Goal: Consume media (video, audio): Consume media (video, audio)

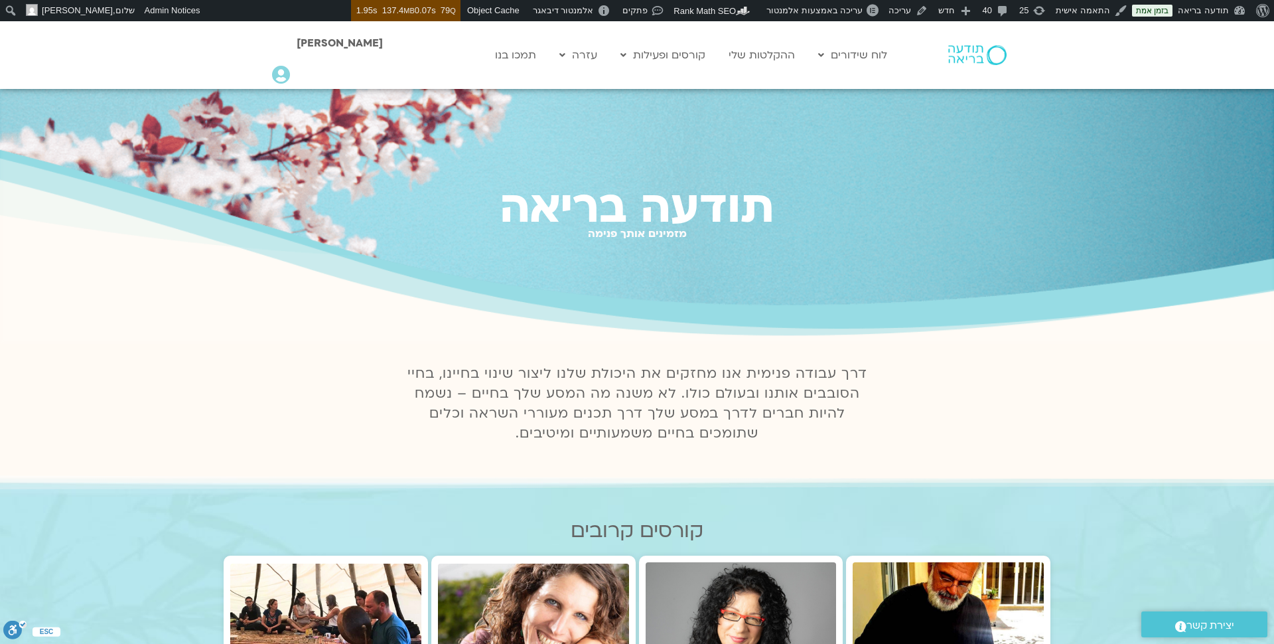
scroll to position [15, 0]
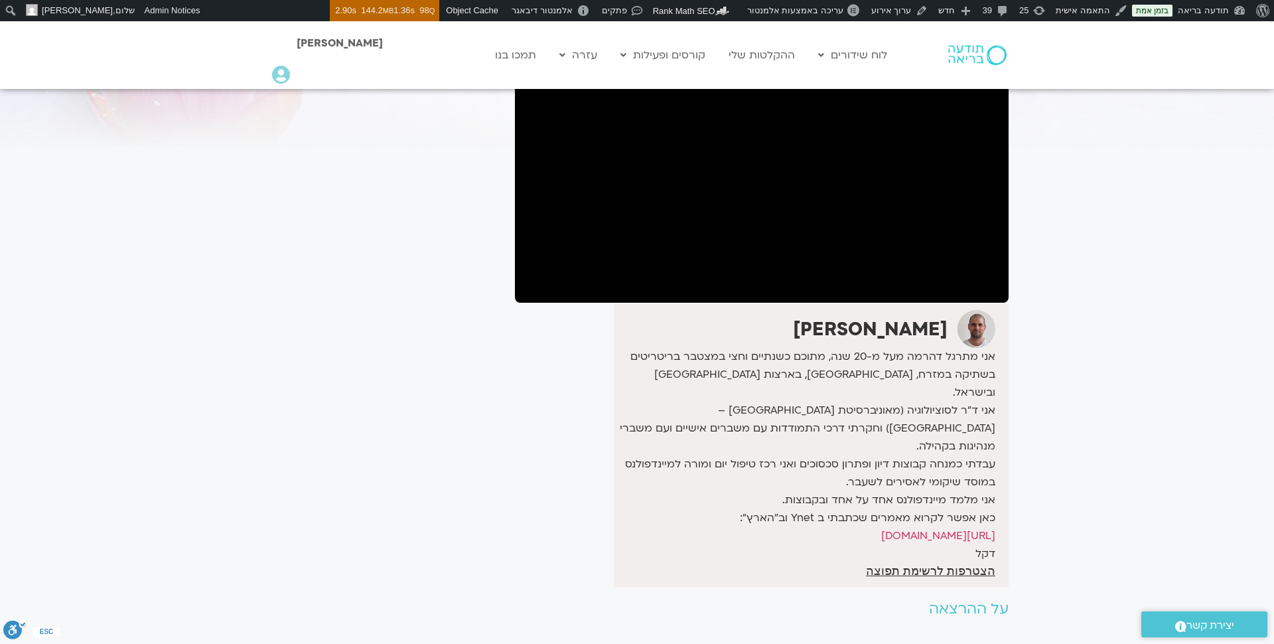
scroll to position [194, 0]
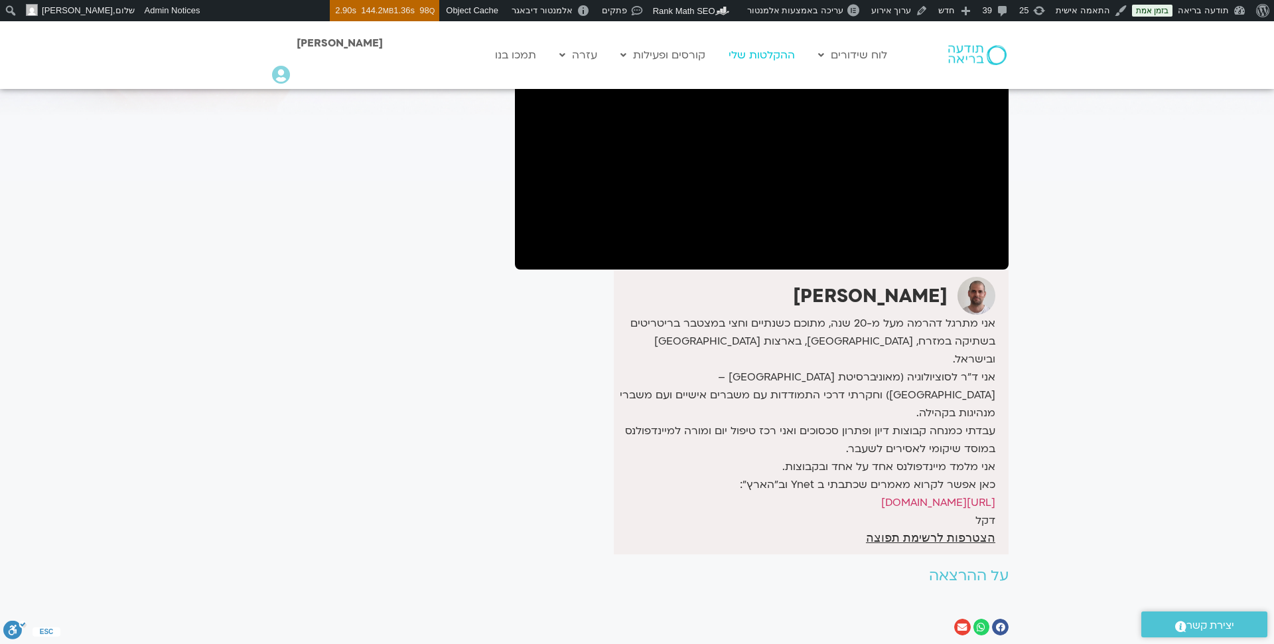
click at [772, 60] on link "ההקלטות שלי" at bounding box center [762, 54] width 80 height 25
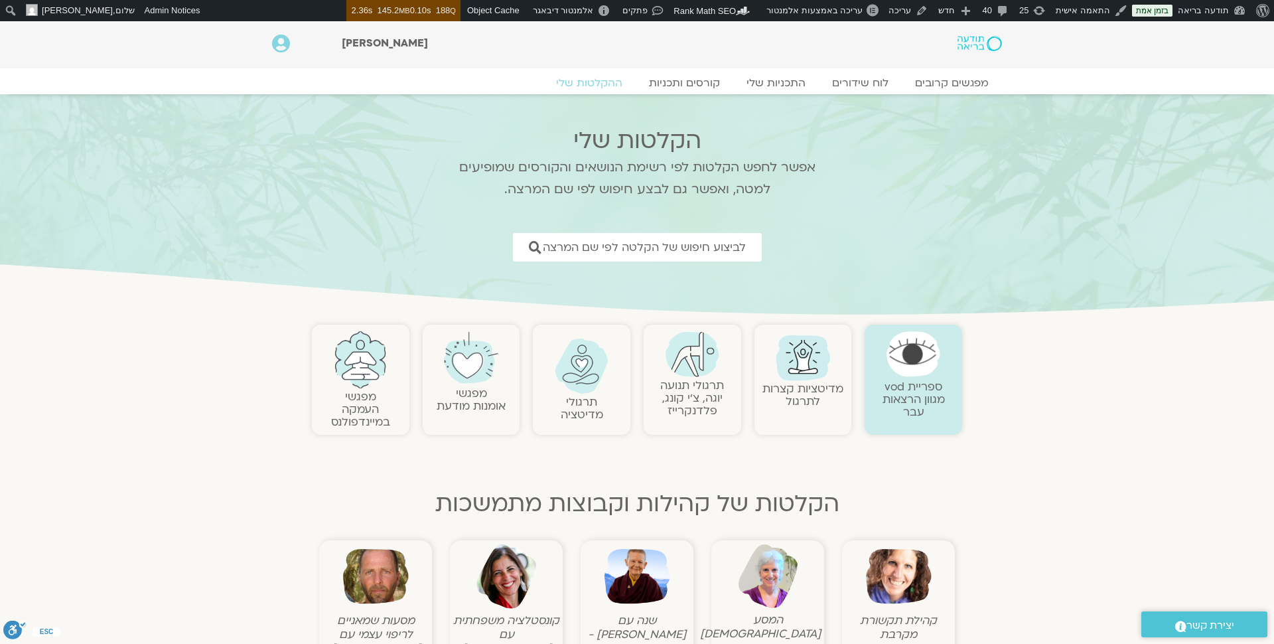
click at [361, 394] on link "מפגשי העמקה במיינדפולנס" at bounding box center [360, 409] width 59 height 40
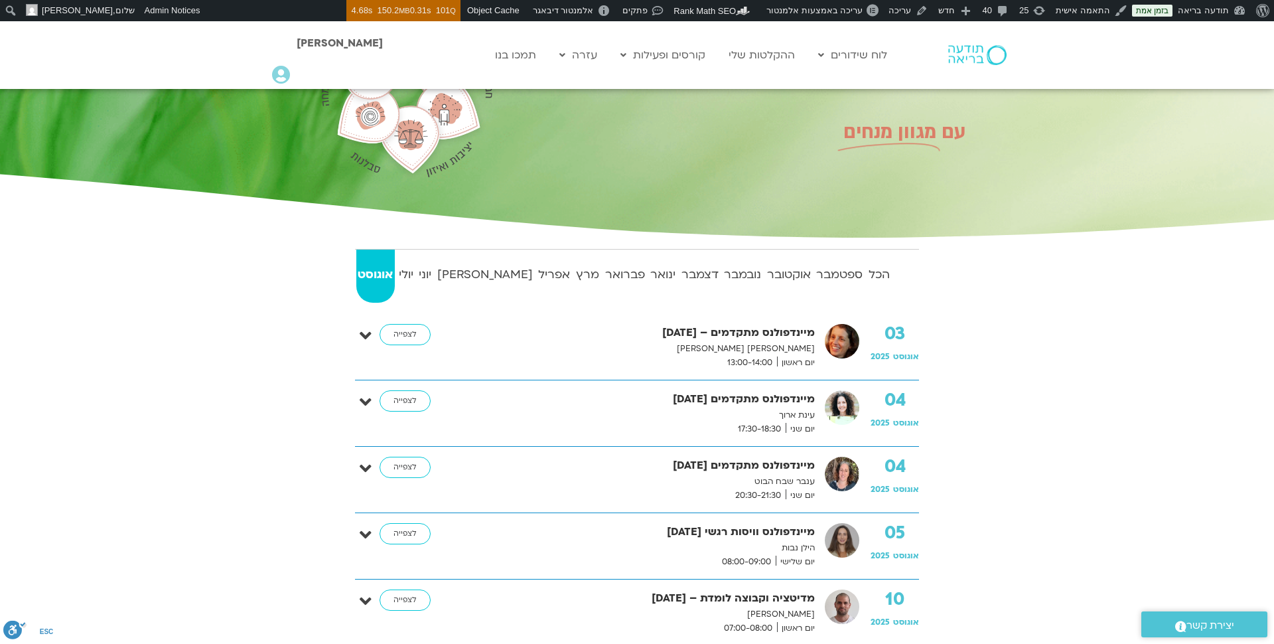
scroll to position [131, 0]
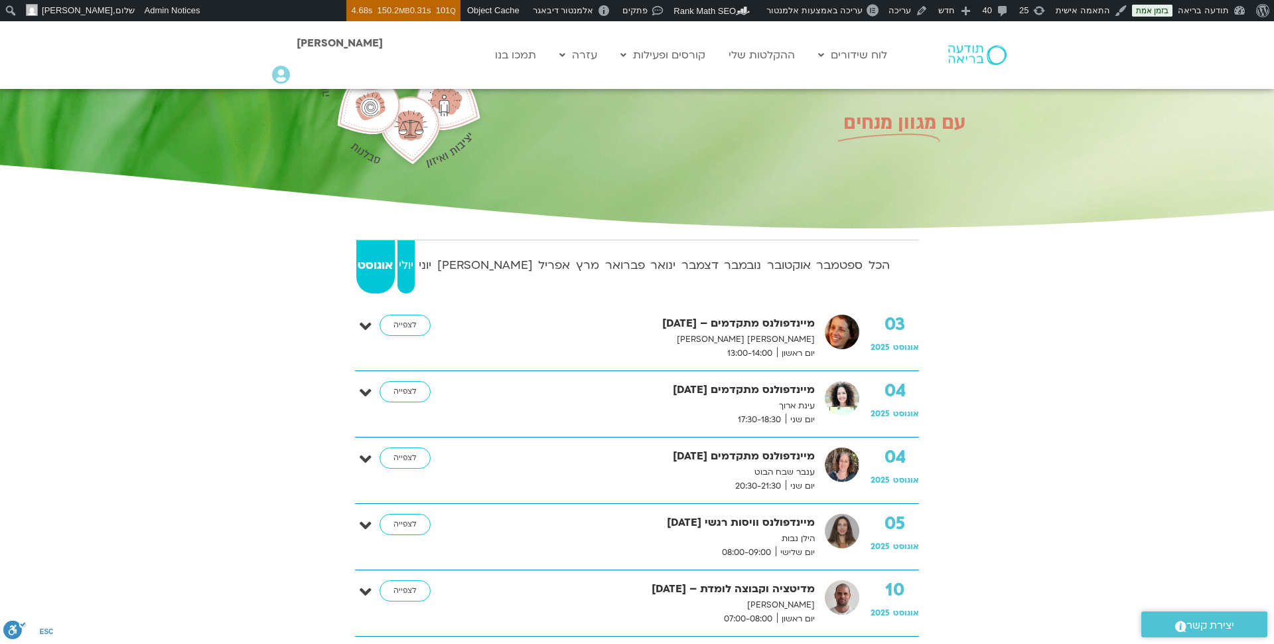
click at [412, 271] on strong "יולי" at bounding box center [407, 266] width 18 height 20
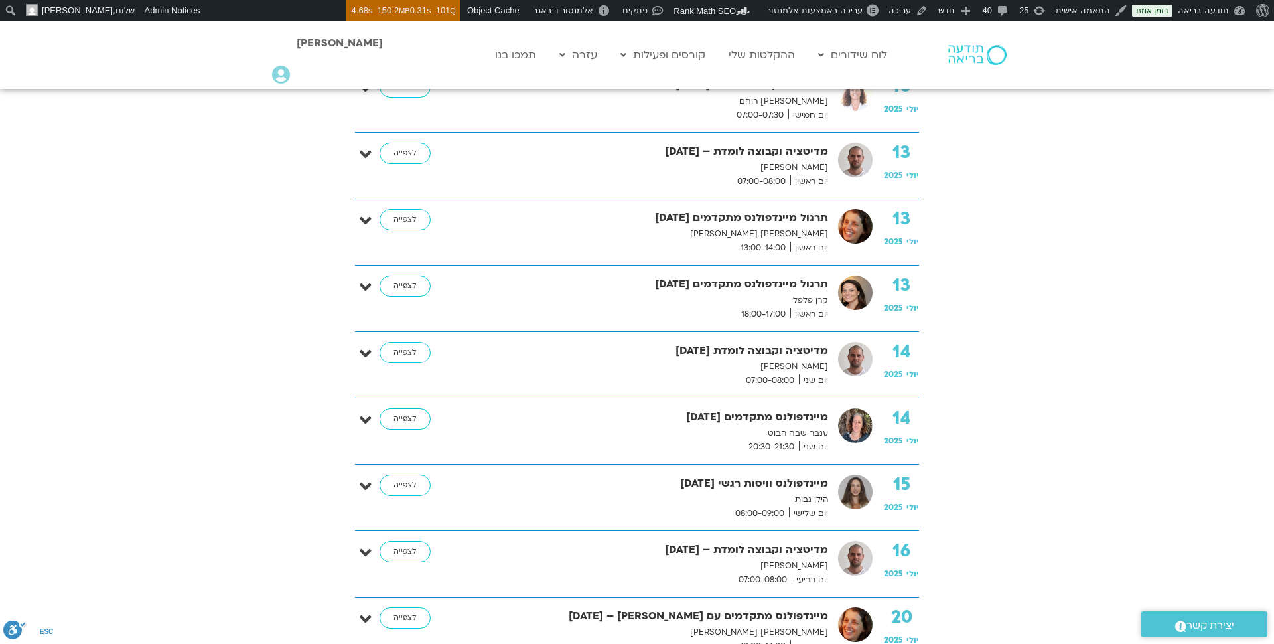
scroll to position [1003, 0]
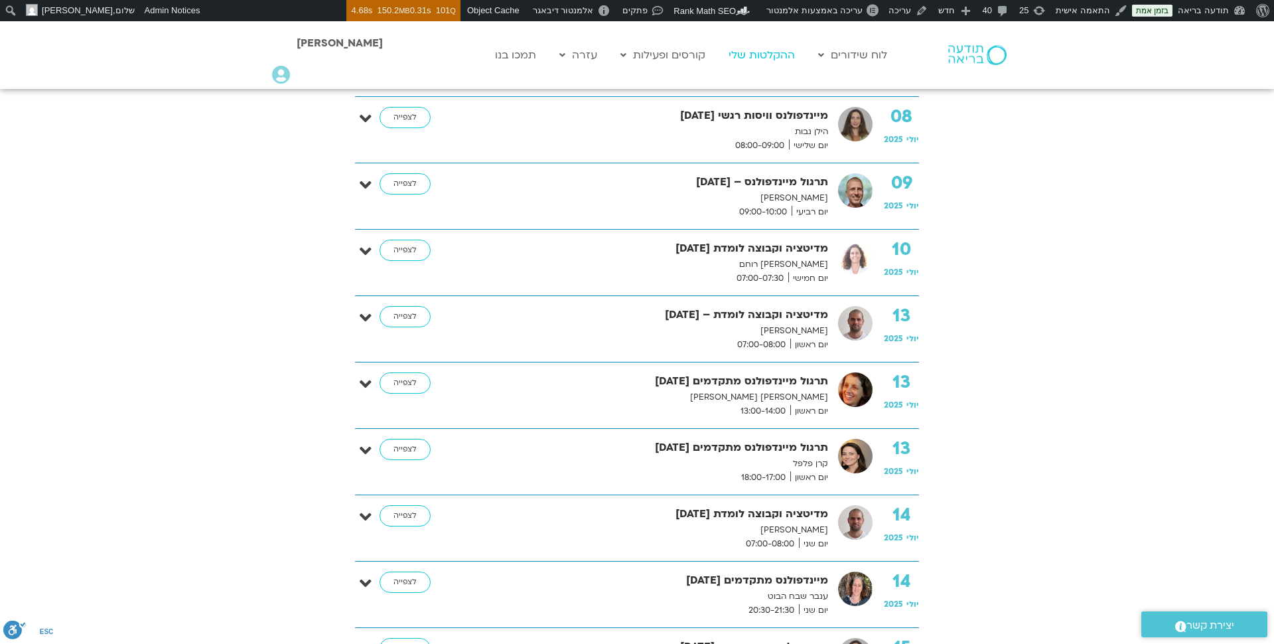
click at [777, 60] on link "ההקלטות שלי" at bounding box center [762, 54] width 80 height 25
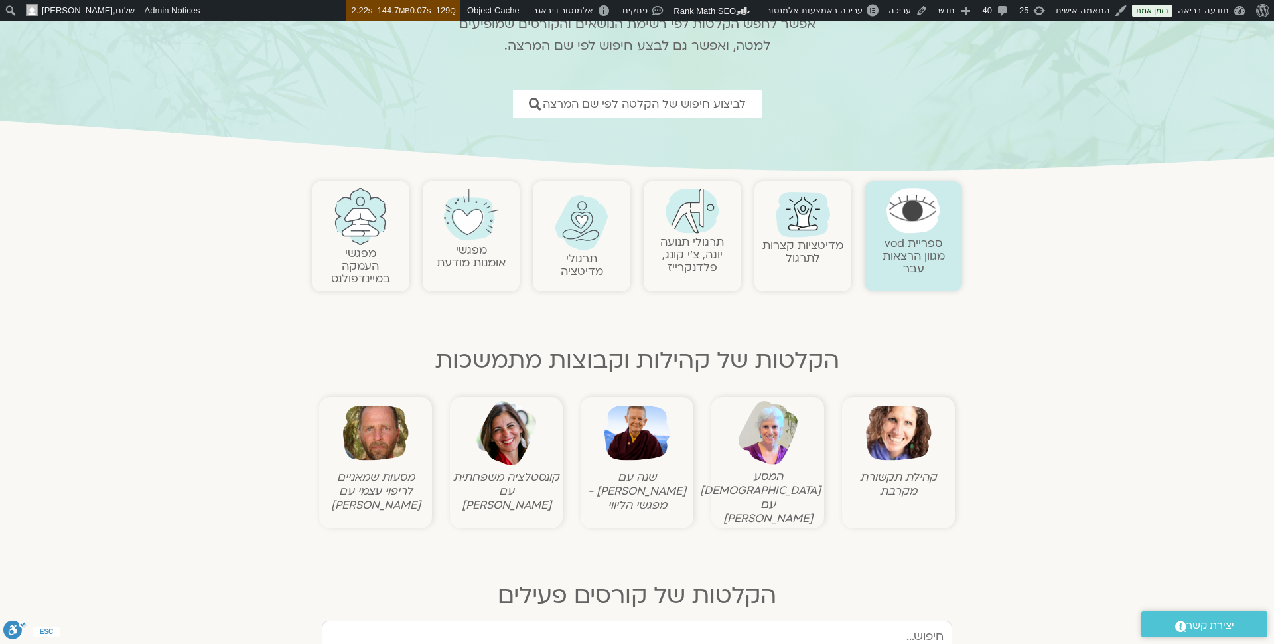
scroll to position [153, 0]
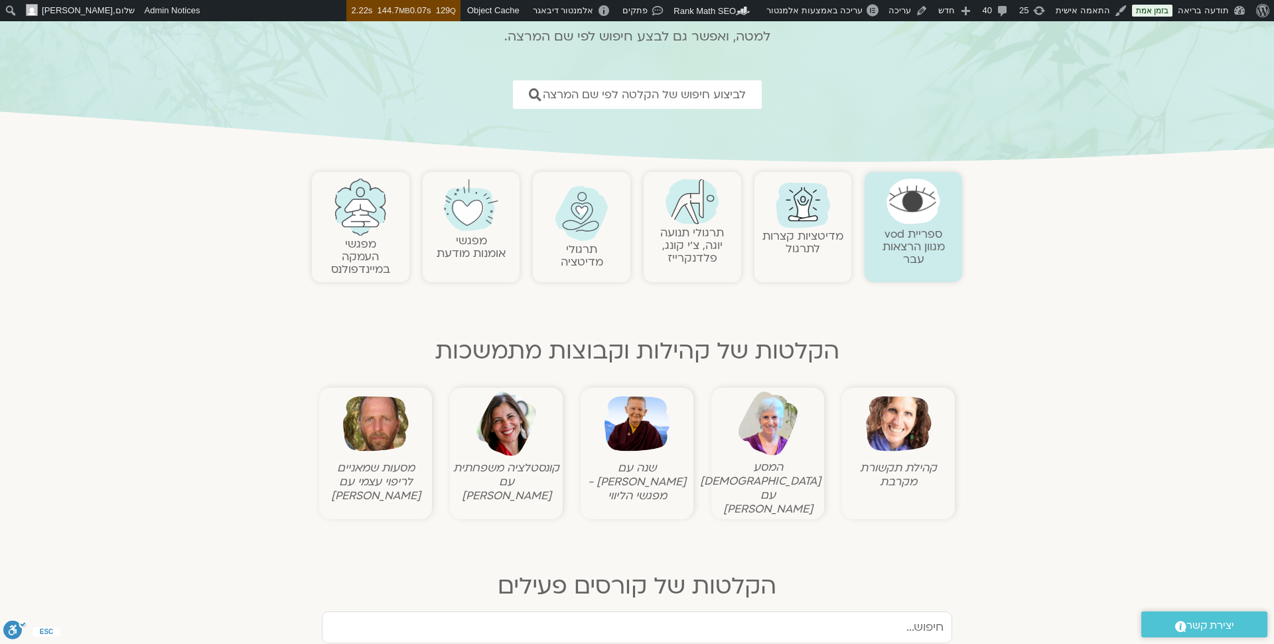
click at [694, 251] on link "תרגולי תנועה יוגה, צ׳י קונג, פלדנקרייז" at bounding box center [692, 245] width 64 height 40
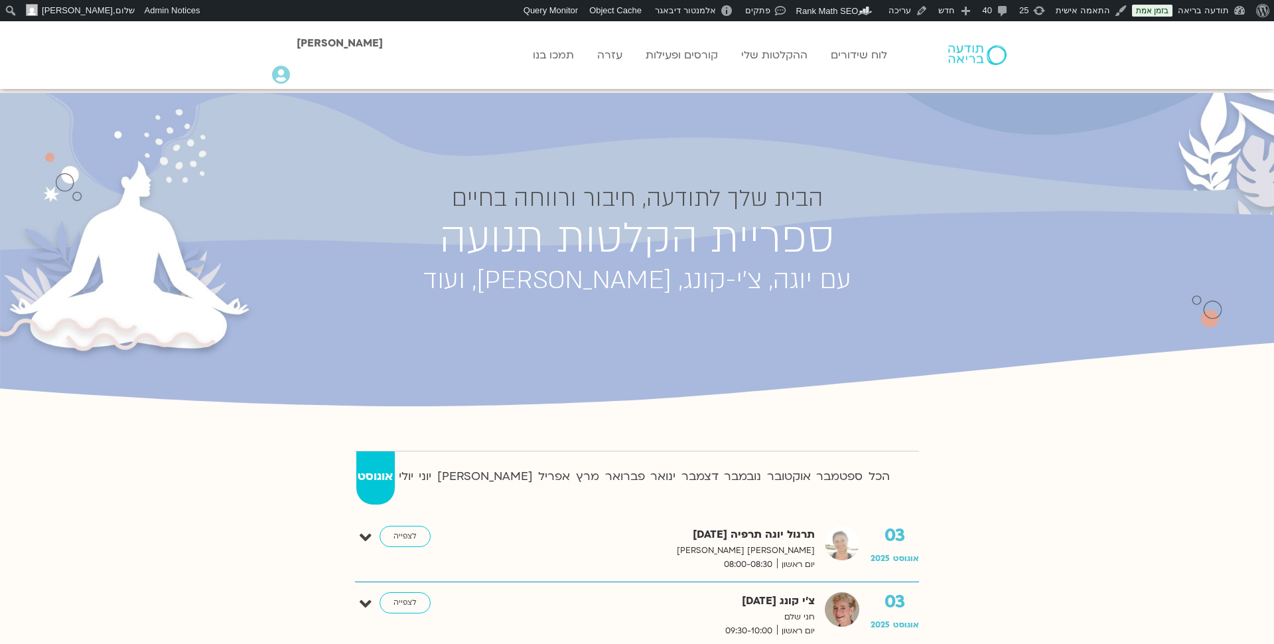
scroll to position [185, 0]
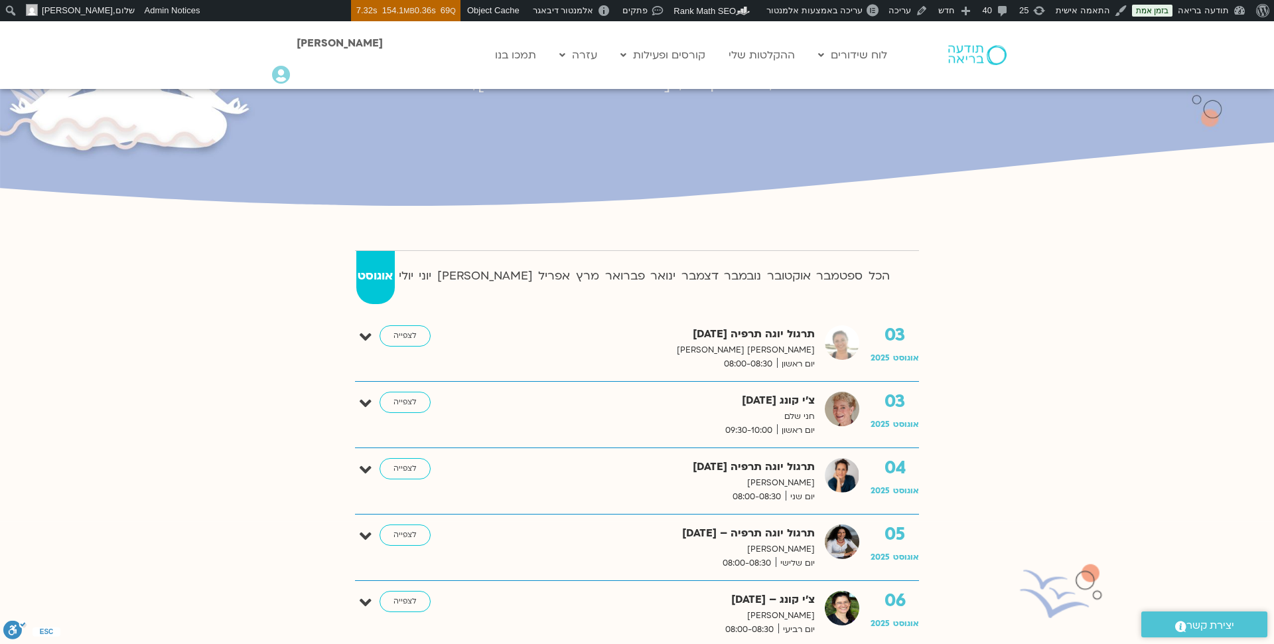
scroll to position [140, 0]
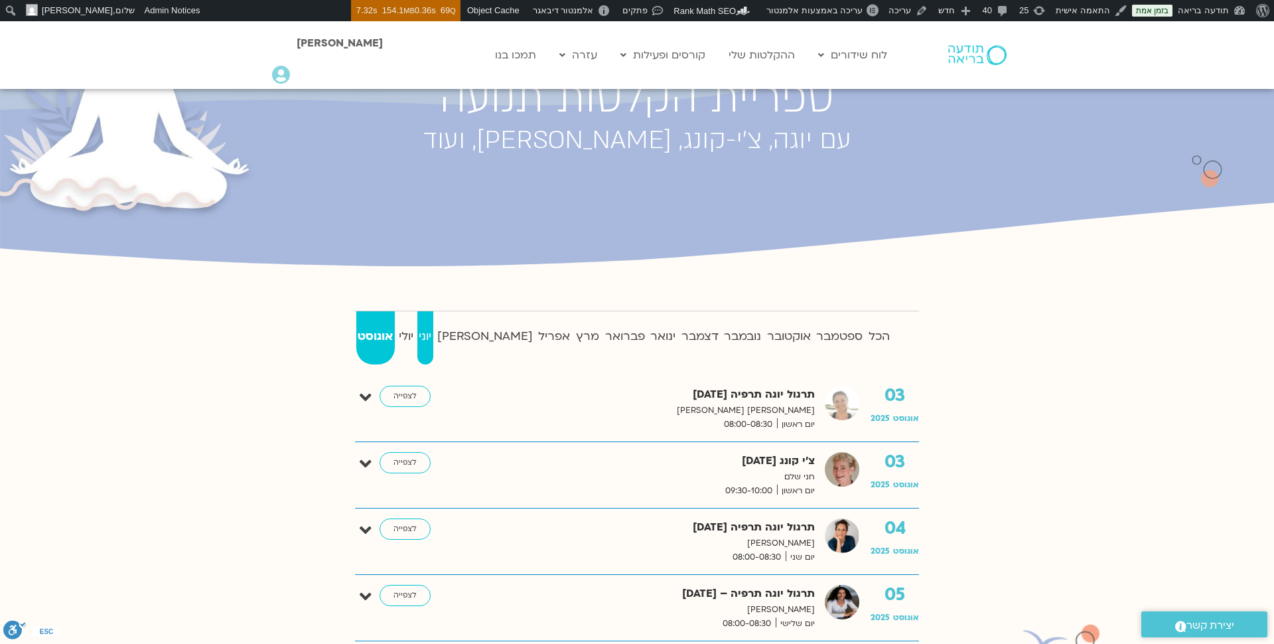
click at [433, 337] on strong "יוני" at bounding box center [425, 337] width 16 height 20
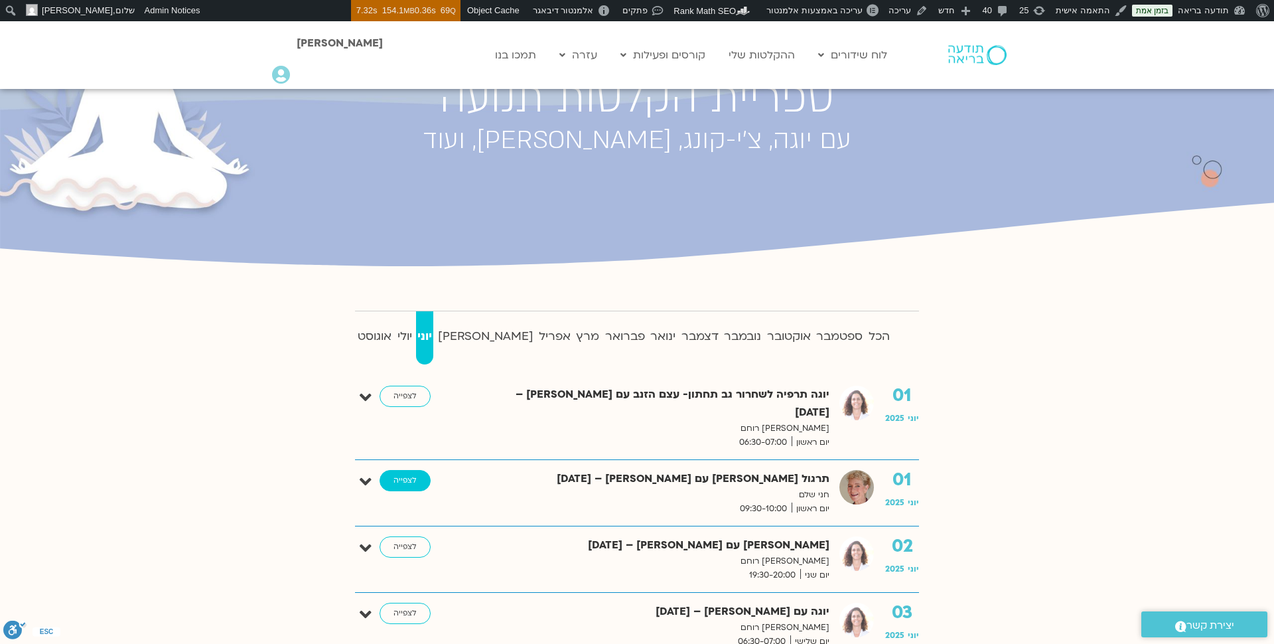
click at [411, 470] on link "לצפייה" at bounding box center [405, 480] width 51 height 21
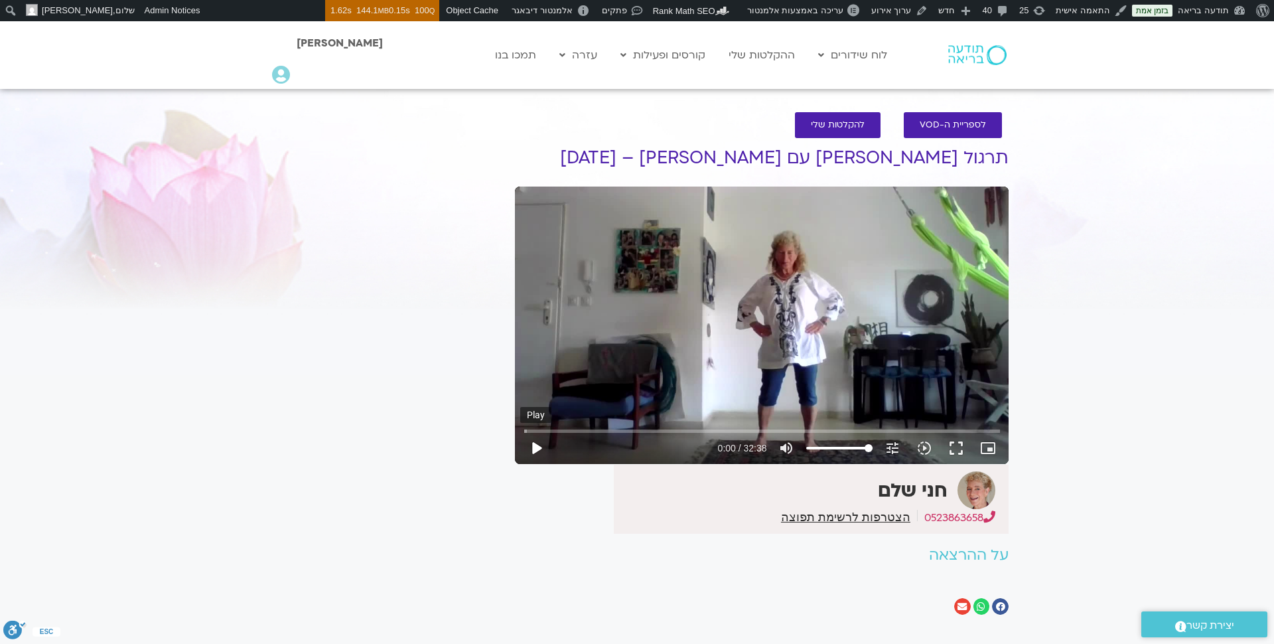
click at [536, 452] on button "play_arrow" at bounding box center [536, 448] width 32 height 32
click at [547, 431] on input "Seek" at bounding box center [762, 431] width 476 height 8
click at [563, 429] on input "Seek" at bounding box center [762, 431] width 476 height 8
click at [584, 431] on input "Seek" at bounding box center [762, 431] width 476 height 8
click at [627, 429] on input "Seek" at bounding box center [762, 431] width 476 height 8
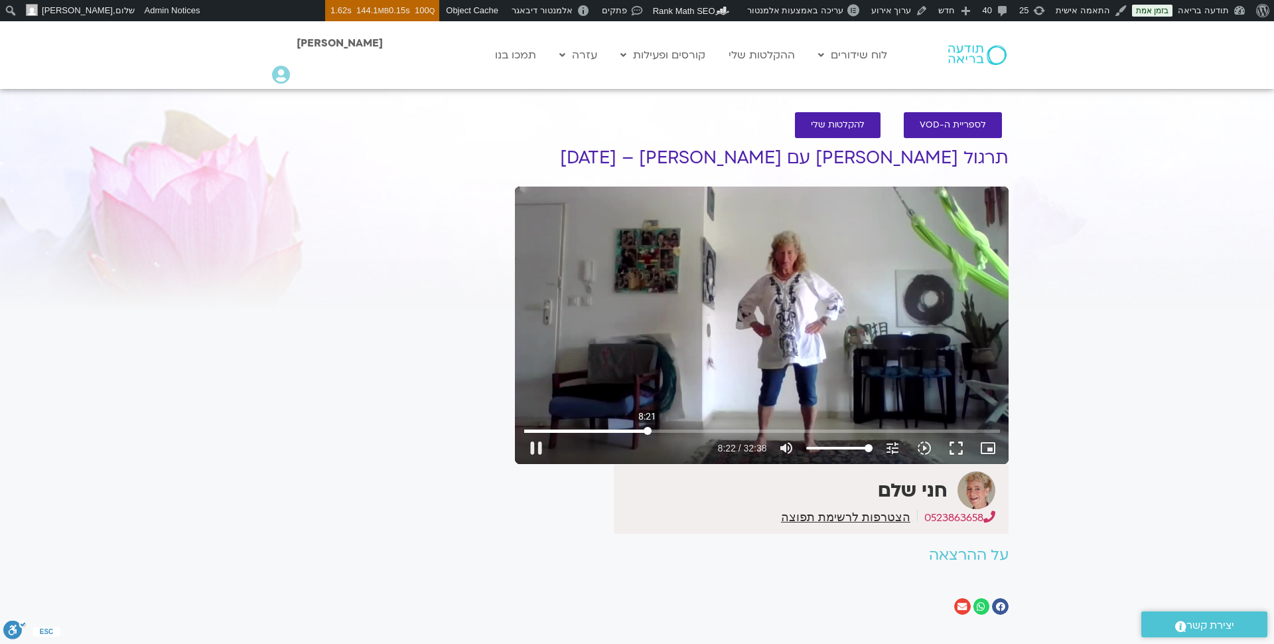
click at [648, 431] on input "Seek" at bounding box center [762, 431] width 476 height 8
click at [668, 431] on input "Seek" at bounding box center [762, 431] width 476 height 8
click at [686, 431] on input "Seek" at bounding box center [762, 431] width 476 height 8
click at [706, 433] on input "Seek" at bounding box center [762, 431] width 476 height 8
click at [726, 431] on input "Seek" at bounding box center [762, 431] width 476 height 8
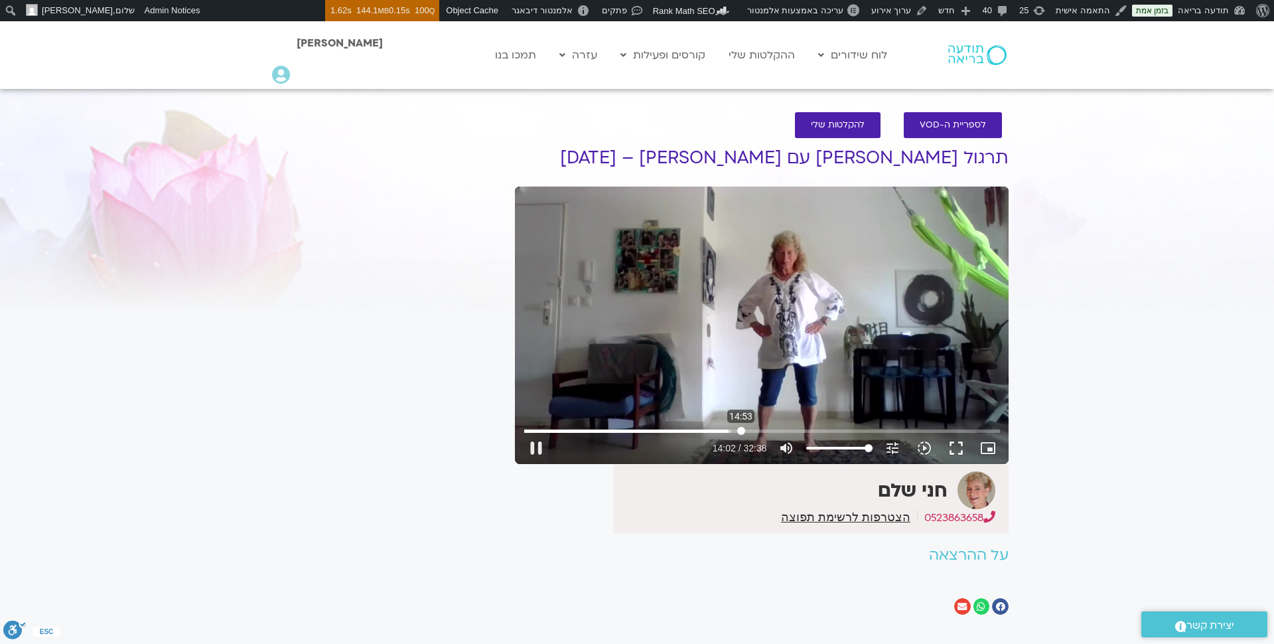
click at [741, 431] on input "Seek" at bounding box center [762, 431] width 476 height 8
click at [754, 431] on input "Seek" at bounding box center [762, 431] width 476 height 8
click at [781, 428] on input "Seek" at bounding box center [762, 431] width 476 height 8
click at [802, 431] on input "Seek" at bounding box center [762, 431] width 476 height 8
click at [826, 430] on input "Seek" at bounding box center [762, 431] width 476 height 8
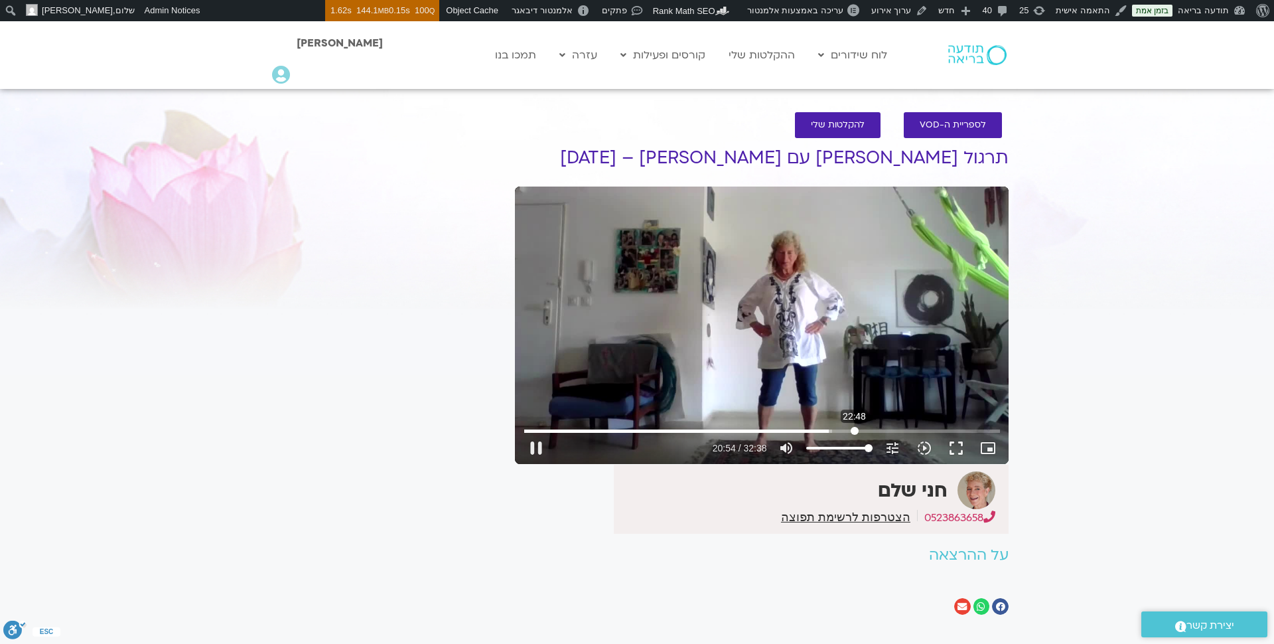
click at [855, 431] on input "Seek" at bounding box center [762, 431] width 476 height 8
click at [876, 432] on input "Seek" at bounding box center [762, 431] width 476 height 8
click at [899, 431] on input "Seek" at bounding box center [762, 431] width 476 height 8
click at [920, 431] on input "Seek" at bounding box center [762, 431] width 476 height 8
click at [942, 429] on input "Seek" at bounding box center [762, 431] width 476 height 8
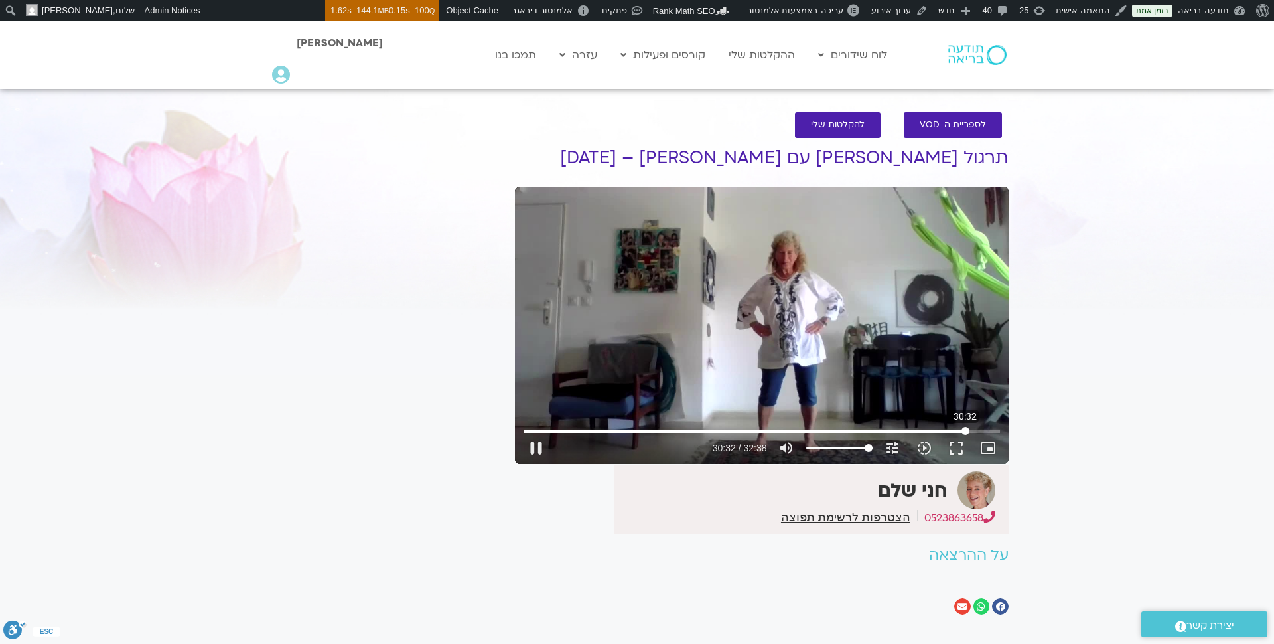
click at [966, 432] on input "Seek" at bounding box center [762, 431] width 476 height 8
click at [536, 452] on button "pause" at bounding box center [536, 448] width 32 height 32
type input "1835.717086"
click at [771, 55] on link "ההקלטות שלי" at bounding box center [762, 54] width 80 height 25
click at [910, 490] on strong "חני שלם" at bounding box center [913, 490] width 70 height 25
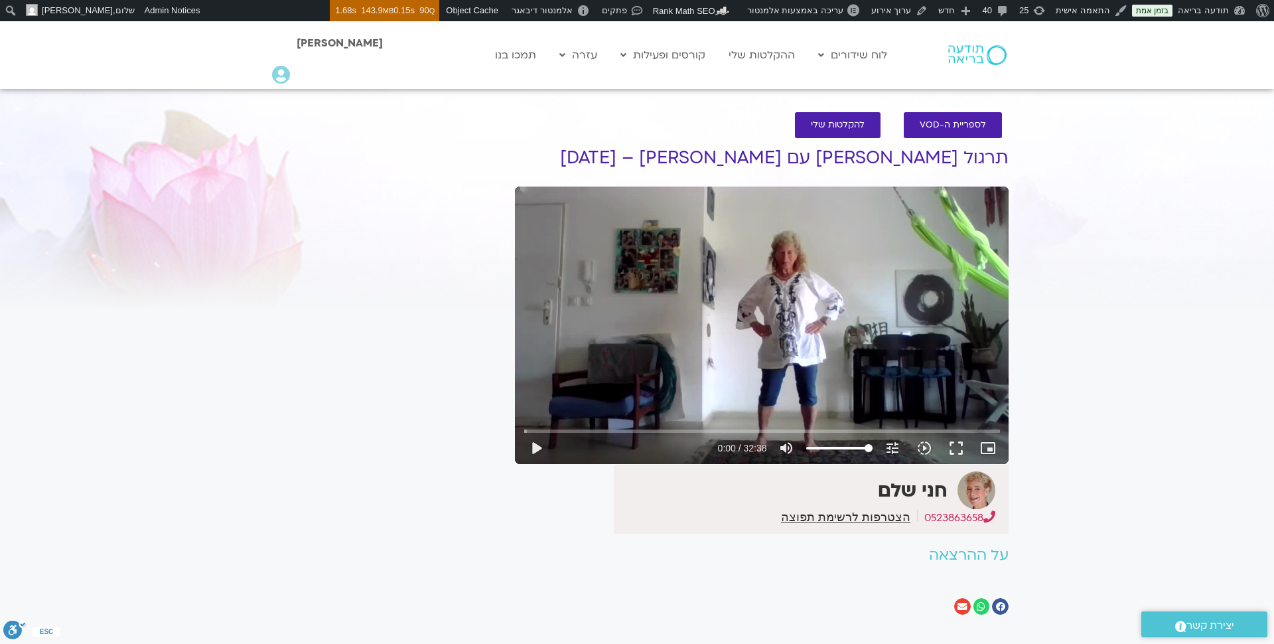
click at [948, 557] on h2 "על ההרצאה" at bounding box center [762, 555] width 494 height 17
click at [846, 54] on link "לוח שידורים" at bounding box center [853, 54] width 82 height 25
click at [770, 56] on link "ההקלטות שלי" at bounding box center [762, 54] width 80 height 25
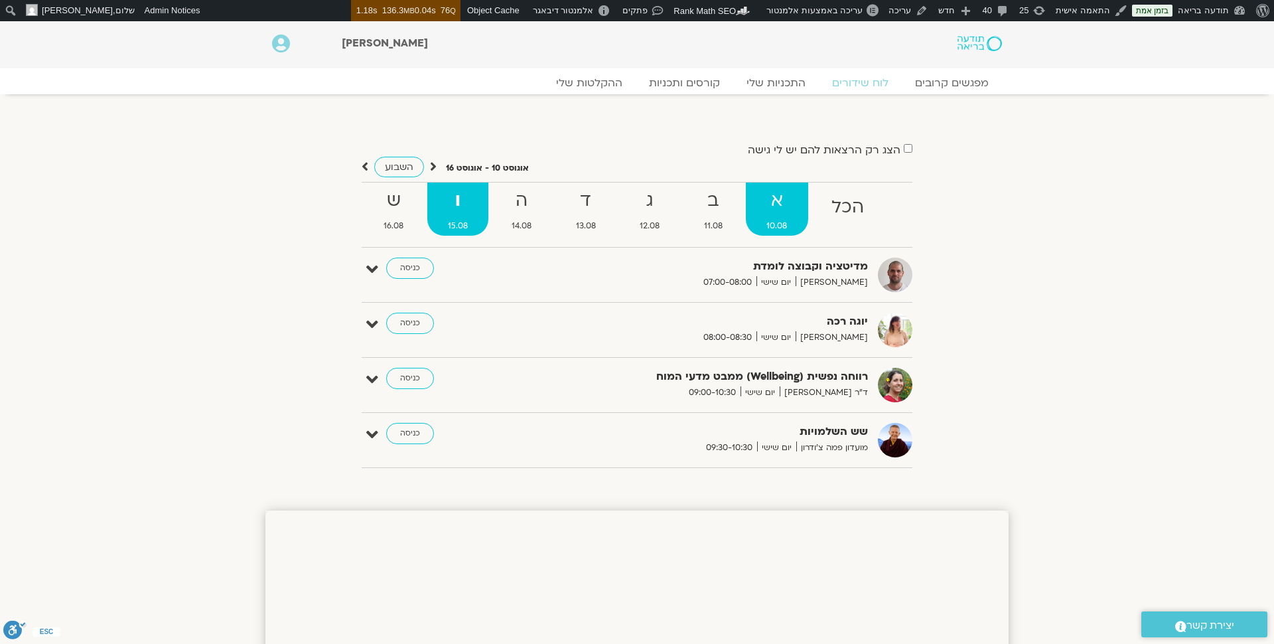
click at [778, 202] on strong "א" at bounding box center [777, 201] width 62 height 30
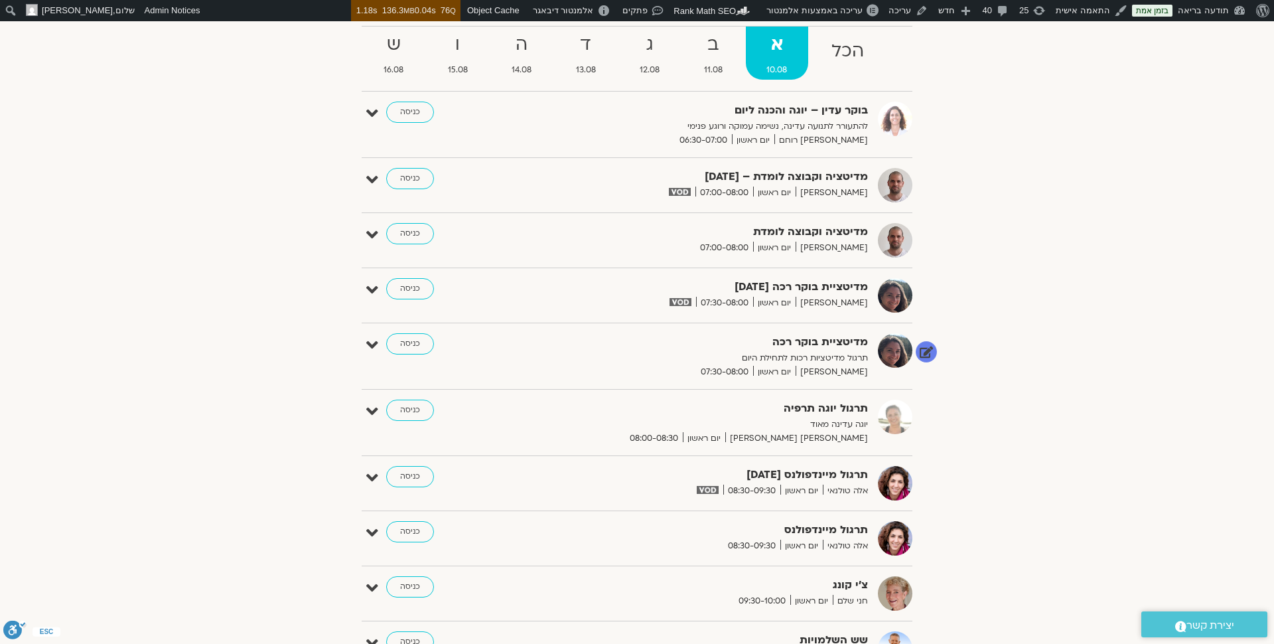
scroll to position [167, 0]
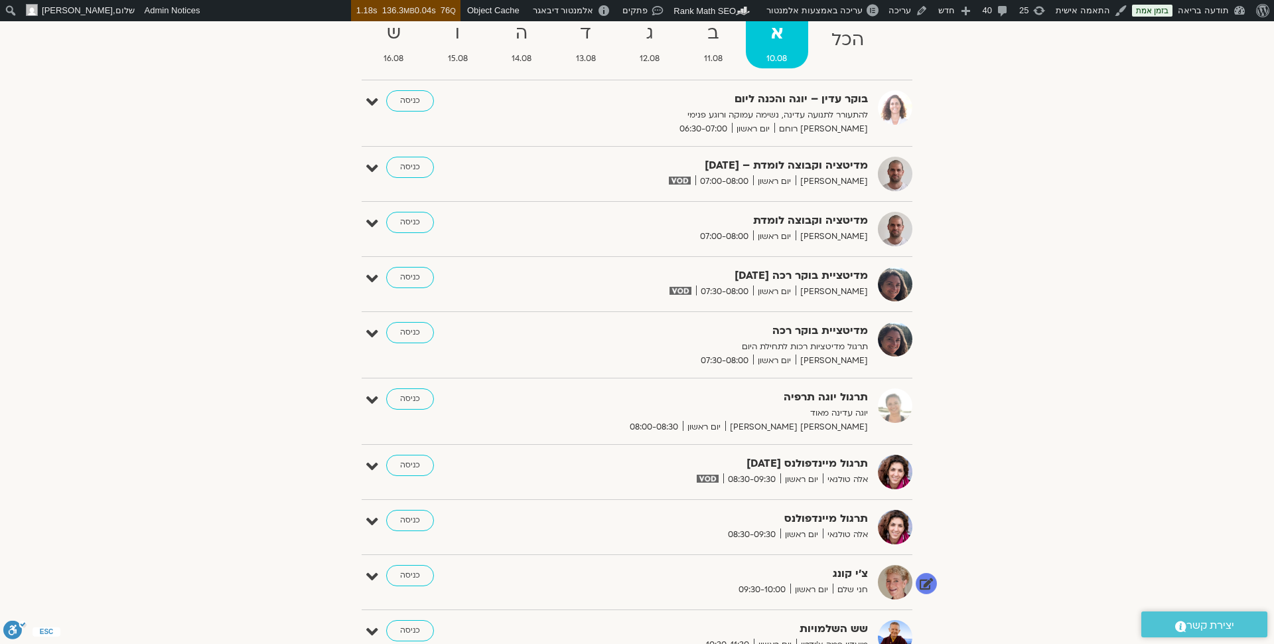
click at [852, 583] on span "חני שלם" at bounding box center [850, 590] width 35 height 14
click at [854, 574] on strong "צ'י קונג" at bounding box center [705, 574] width 325 height 18
click at [376, 574] on icon at bounding box center [372, 576] width 12 height 19
click at [897, 581] on img at bounding box center [895, 582] width 35 height 35
click at [851, 571] on strong "צ'י קונג" at bounding box center [705, 574] width 325 height 18
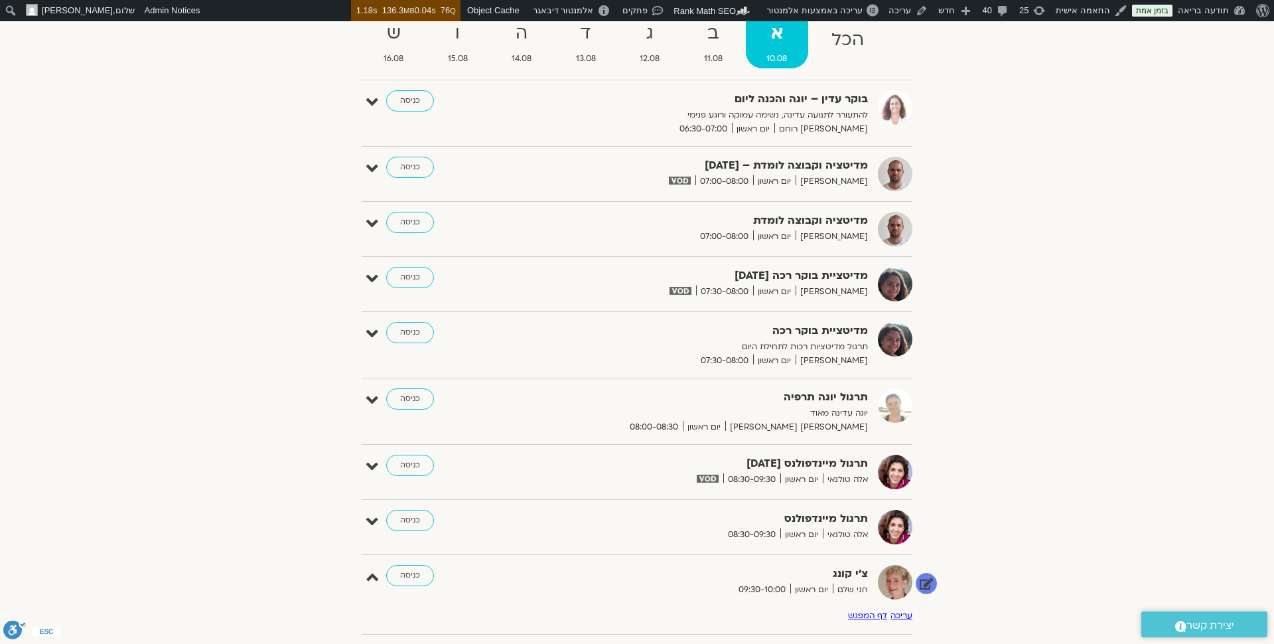
click at [852, 589] on span "חני שלם" at bounding box center [850, 590] width 35 height 14
click at [893, 524] on img at bounding box center [895, 527] width 35 height 35
click at [842, 514] on strong "תרגול מיינדפולנס" at bounding box center [705, 519] width 325 height 18
click at [848, 542] on div "תרגול מיינדפולנס אלה טולנאי יום ראשון 08:30-09:30 כניסה עריכה דף המפגש" at bounding box center [637, 532] width 551 height 45
click at [852, 576] on strong "צ'י קונג" at bounding box center [705, 574] width 325 height 18
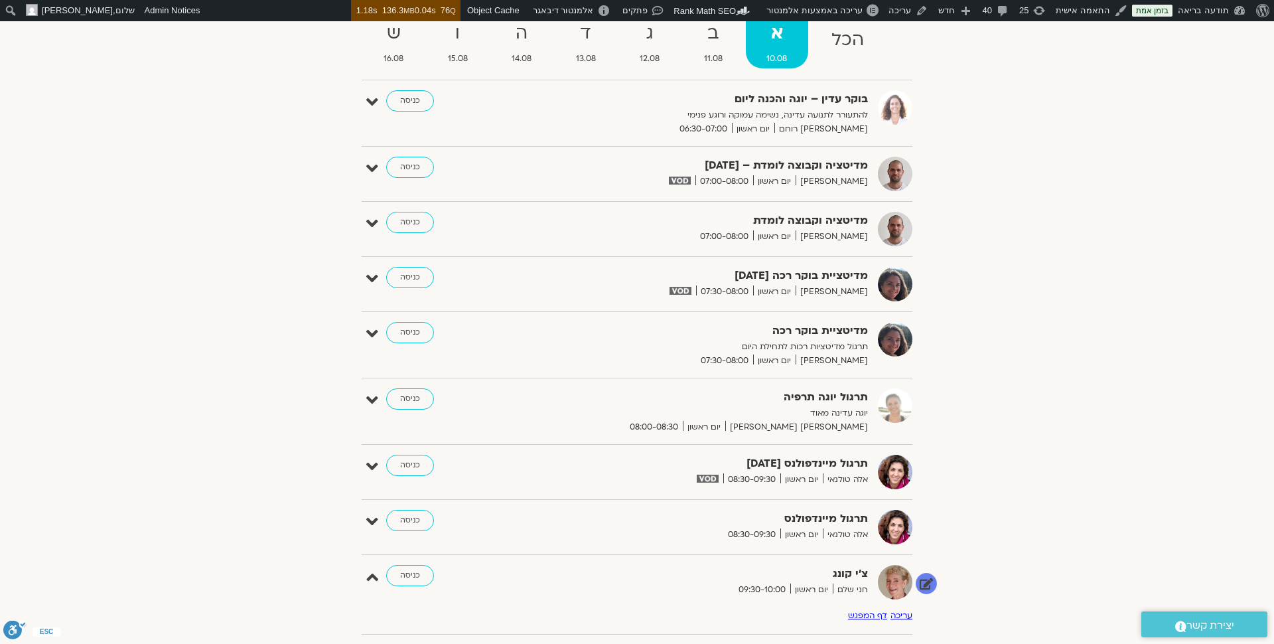
click at [845, 570] on strong "צ'י קונג" at bounding box center [705, 574] width 325 height 18
click at [820, 583] on span "יום ראשון" at bounding box center [811, 590] width 42 height 14
click at [871, 614] on link "דף המפגש" at bounding box center [867, 615] width 39 height 11
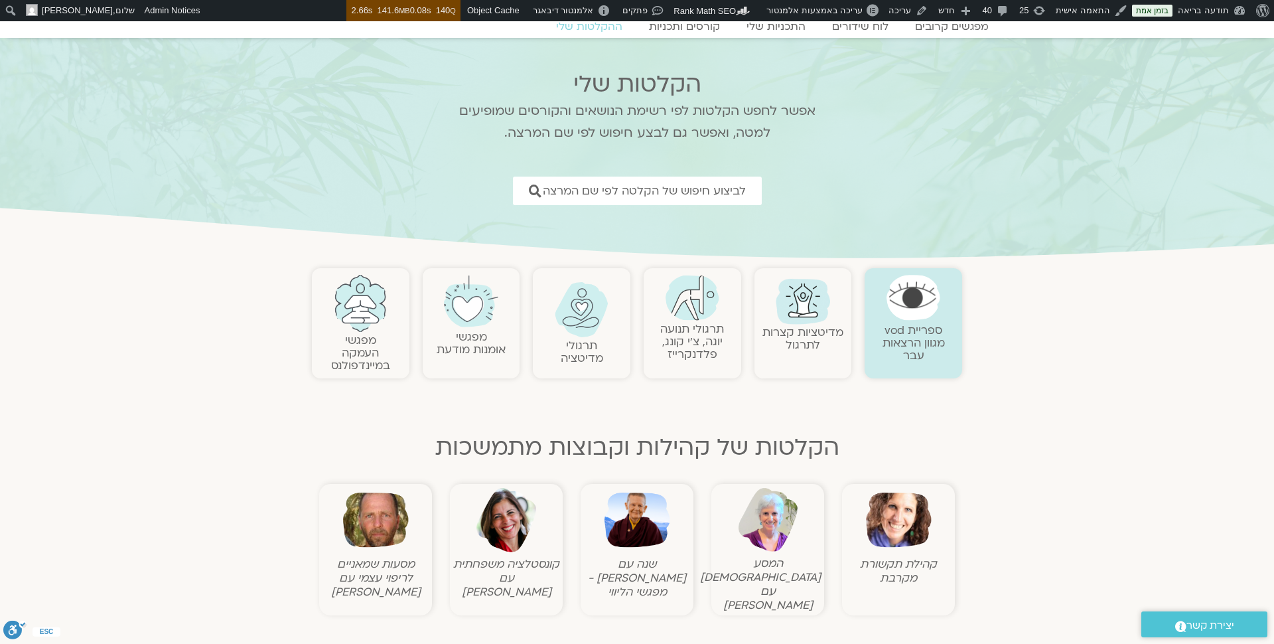
scroll to position [88, 0]
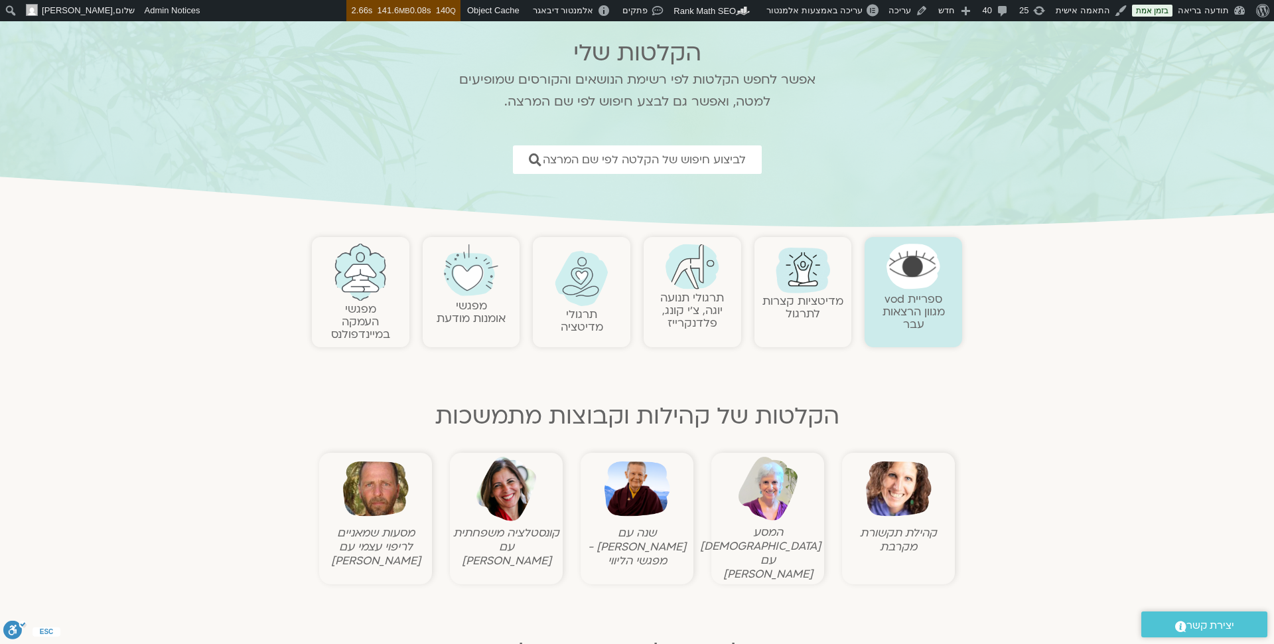
click at [900, 521] on figure "קהילת תקשורת מקרבת" at bounding box center [899, 505] width 106 height 98
click at [897, 505] on img at bounding box center [899, 489] width 66 height 66
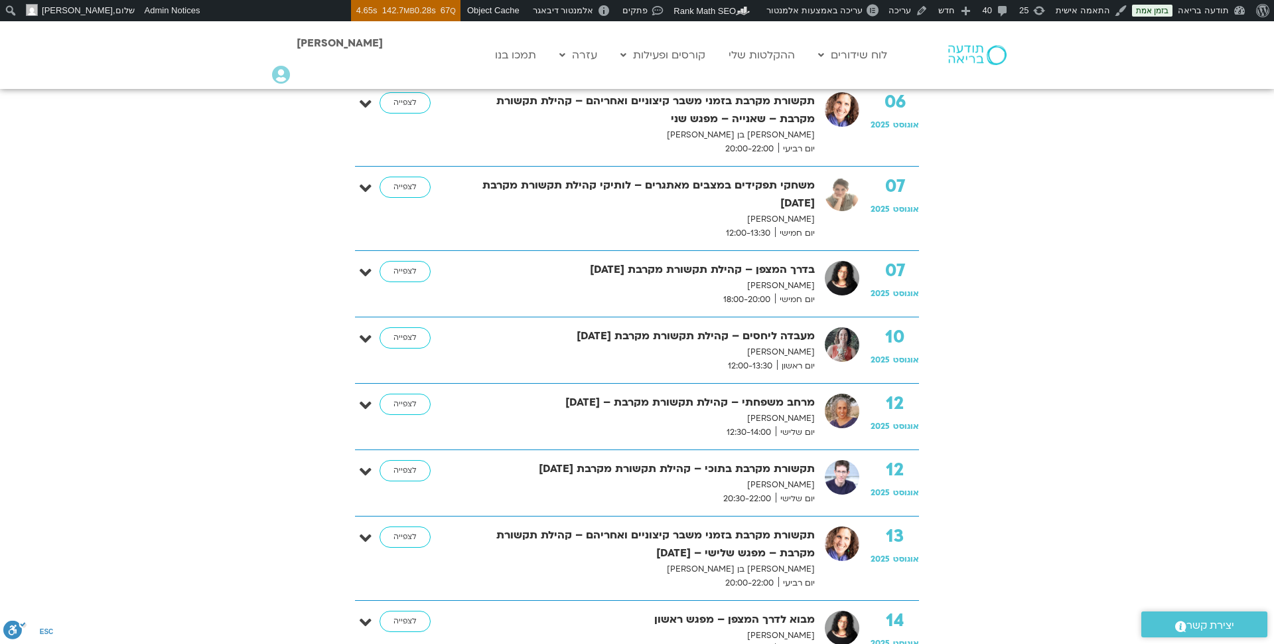
scroll to position [575, 0]
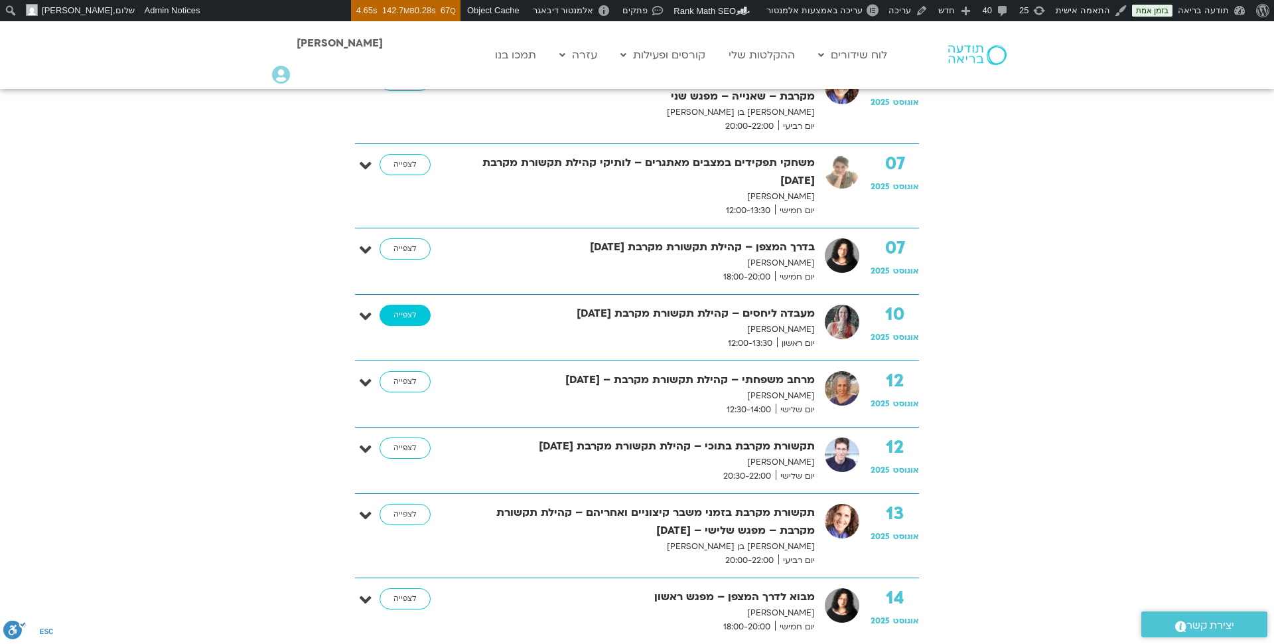
click at [409, 308] on link "לצפייה" at bounding box center [405, 315] width 51 height 21
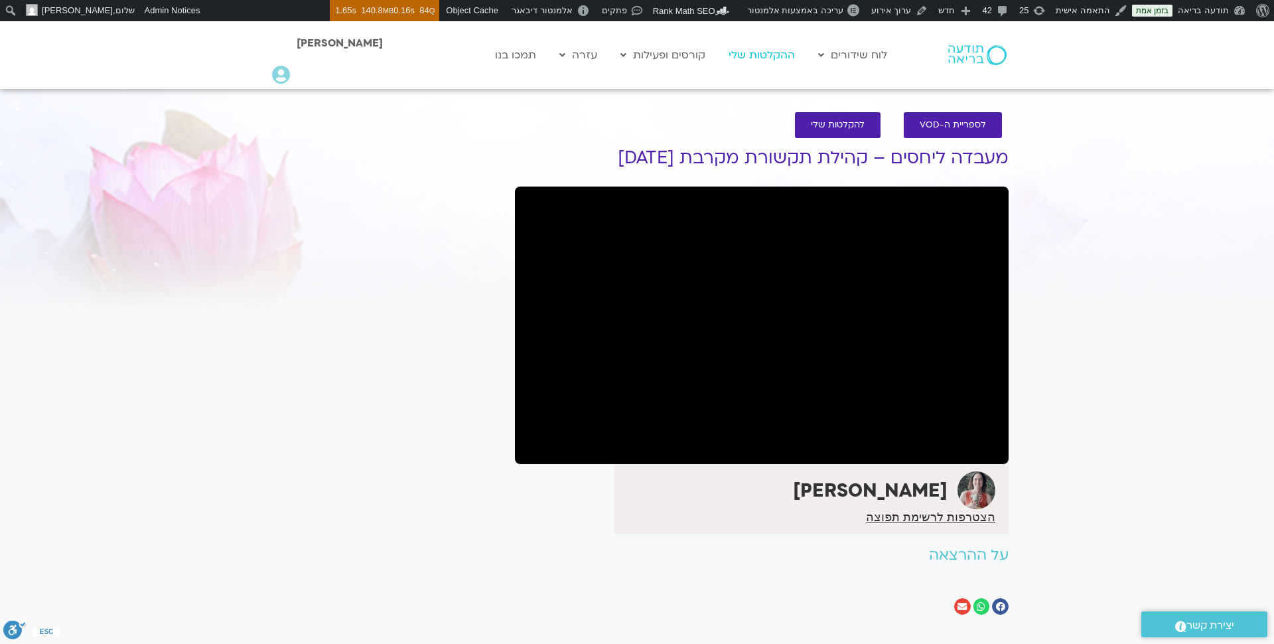
click at [779, 58] on link "ההקלטות שלי" at bounding box center [762, 54] width 80 height 25
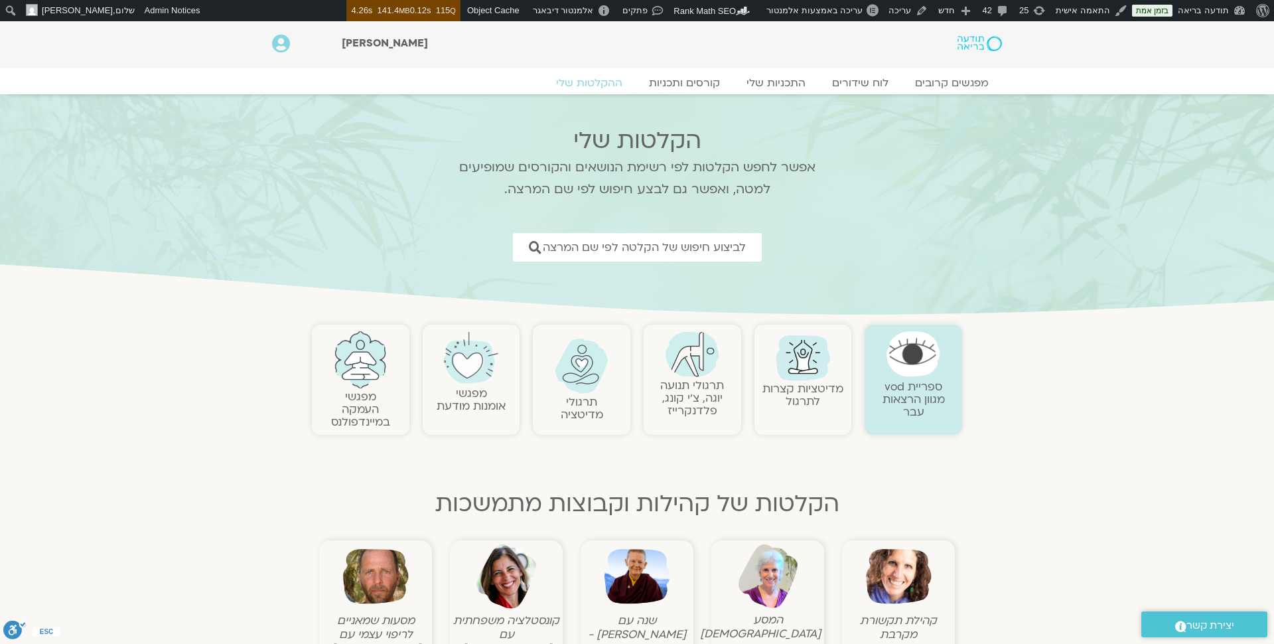
click at [367, 382] on img at bounding box center [361, 359] width 54 height 57
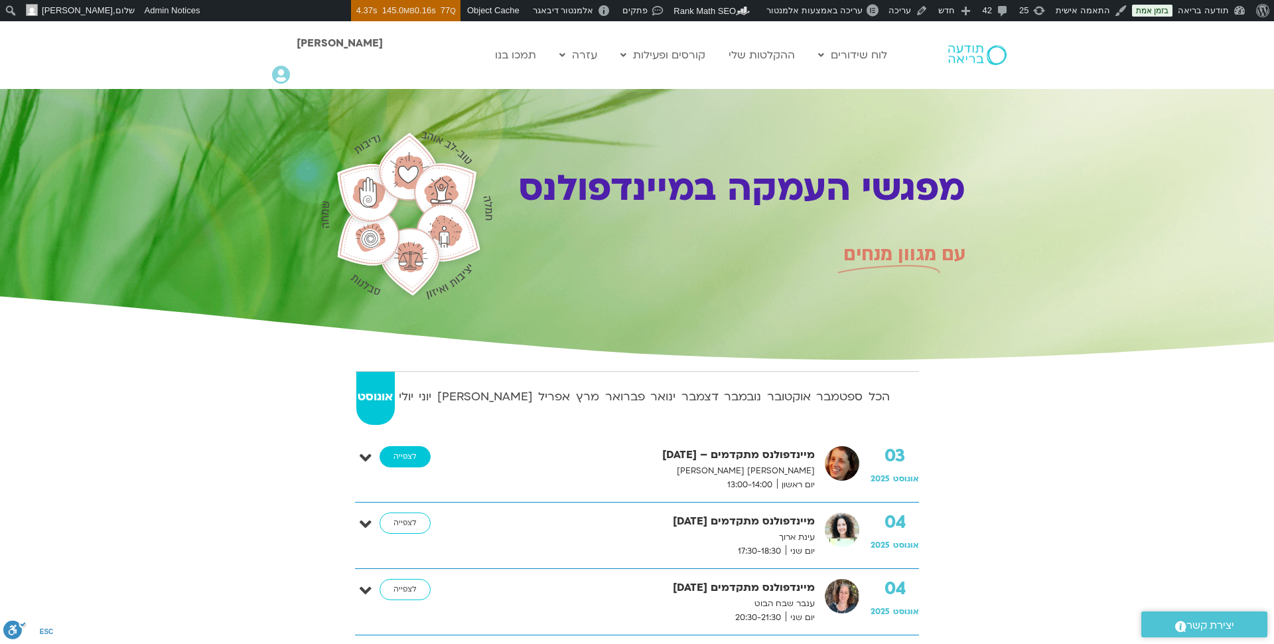
click at [421, 457] on link "לצפייה" at bounding box center [405, 456] width 51 height 21
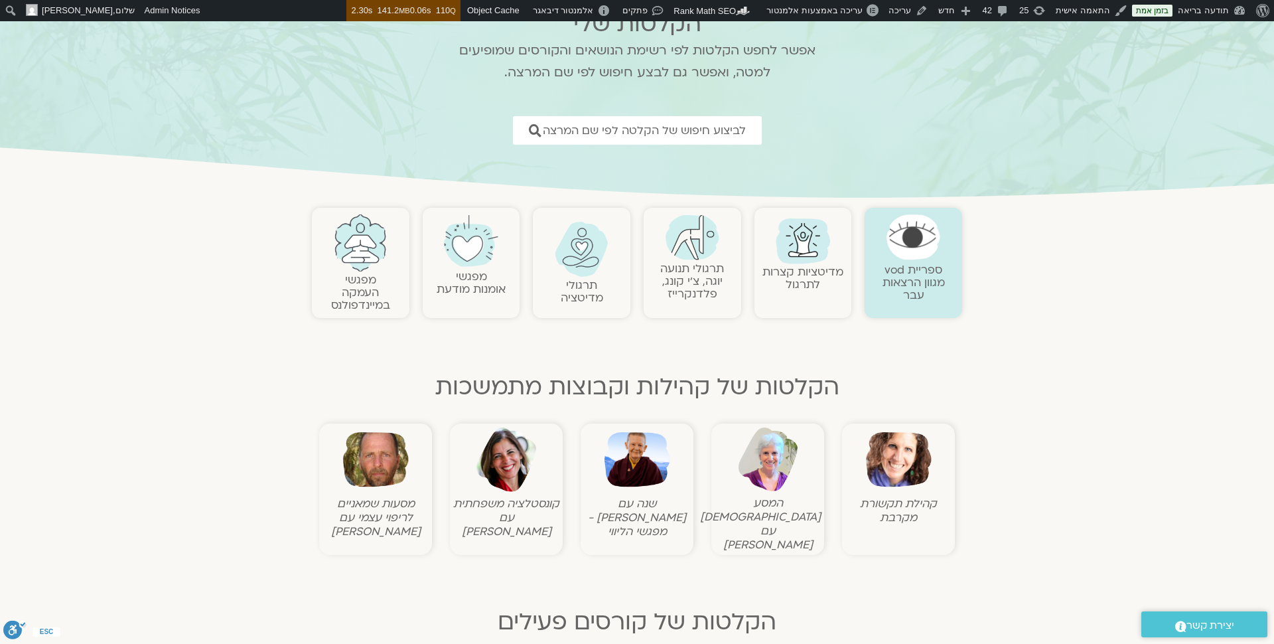
scroll to position [119, 0]
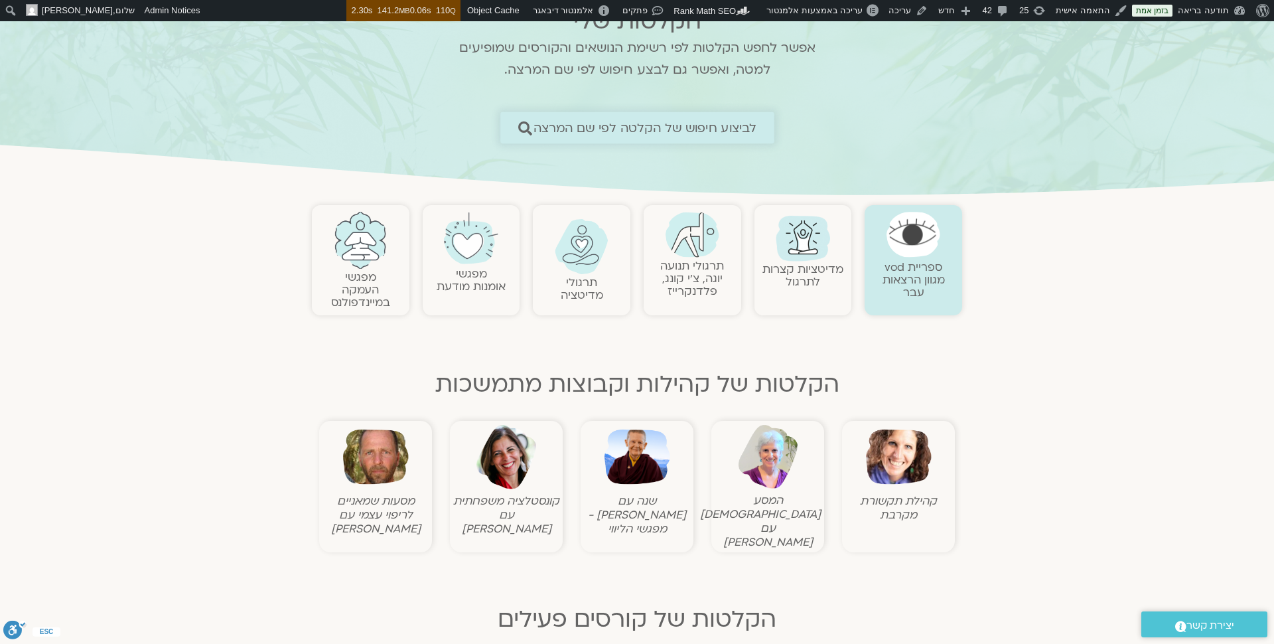
click at [629, 133] on span "לביצוע חיפוש של הקלטה לפי שם המרצה" at bounding box center [645, 128] width 224 height 14
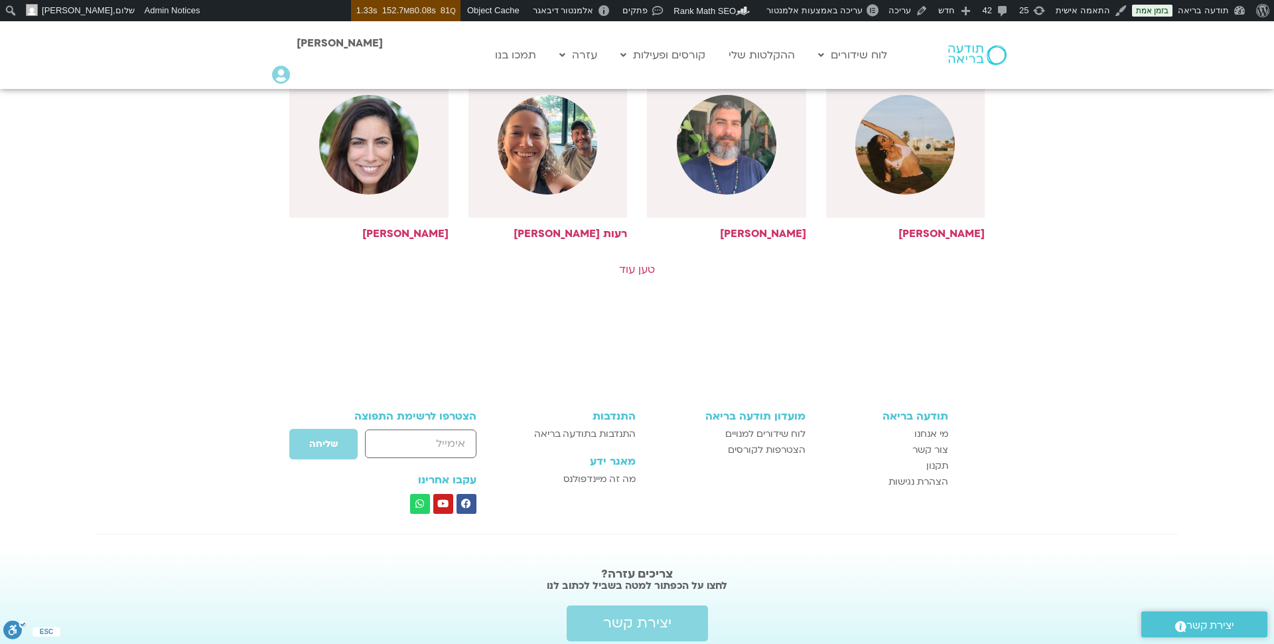
scroll to position [777, 0]
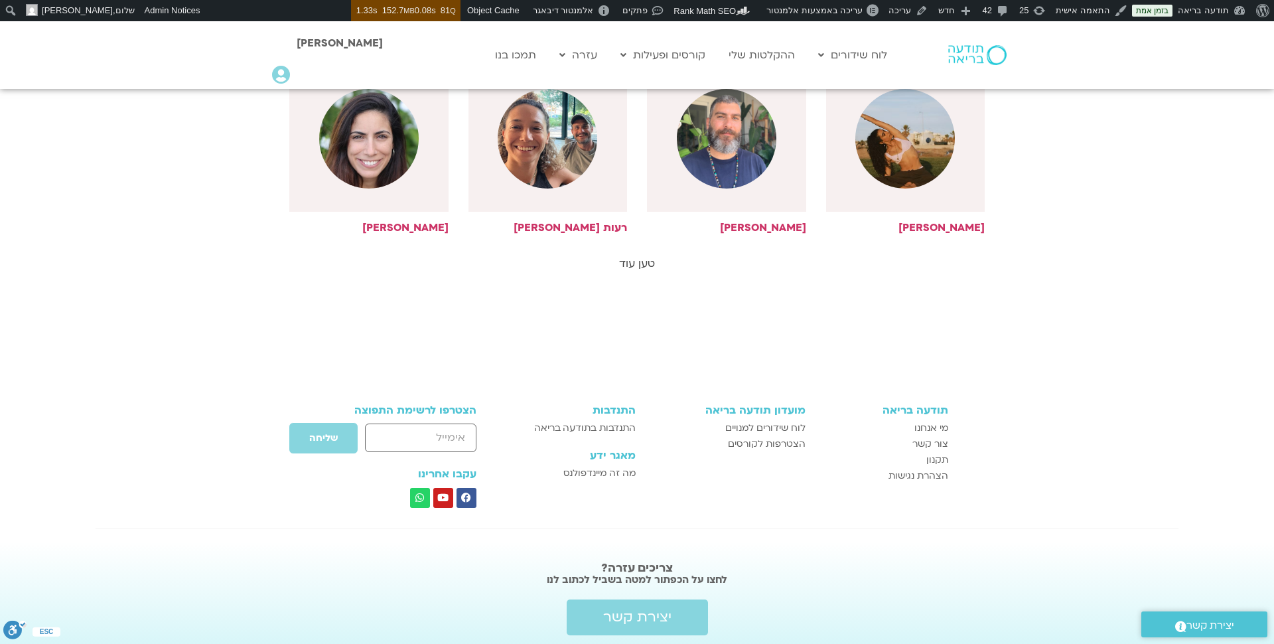
click at [641, 260] on link "טען עוד" at bounding box center [637, 263] width 36 height 15
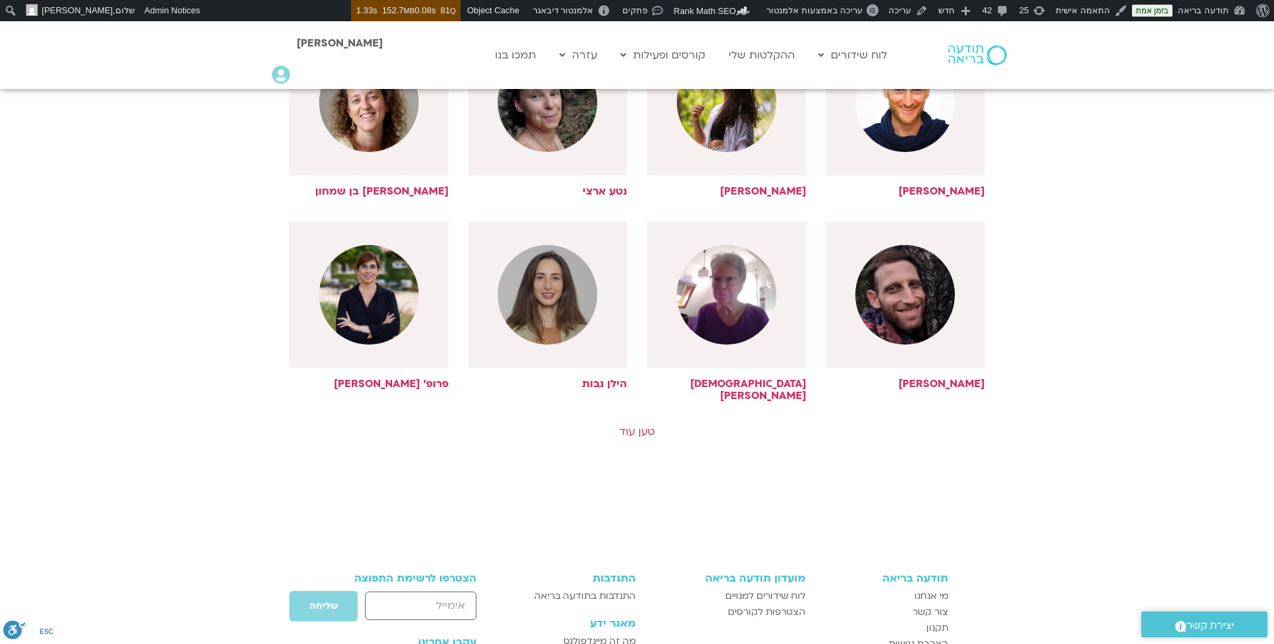
scroll to position [1210, 0]
click at [643, 423] on link "טען עוד" at bounding box center [637, 430] width 36 height 15
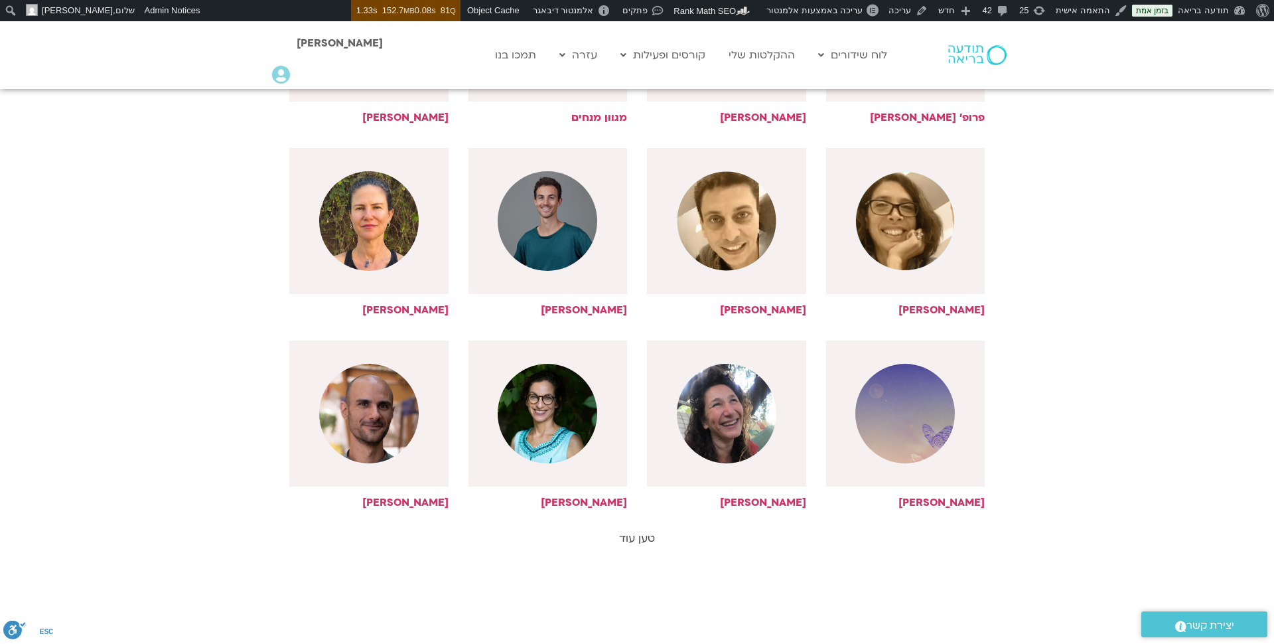
scroll to position [1709, 0]
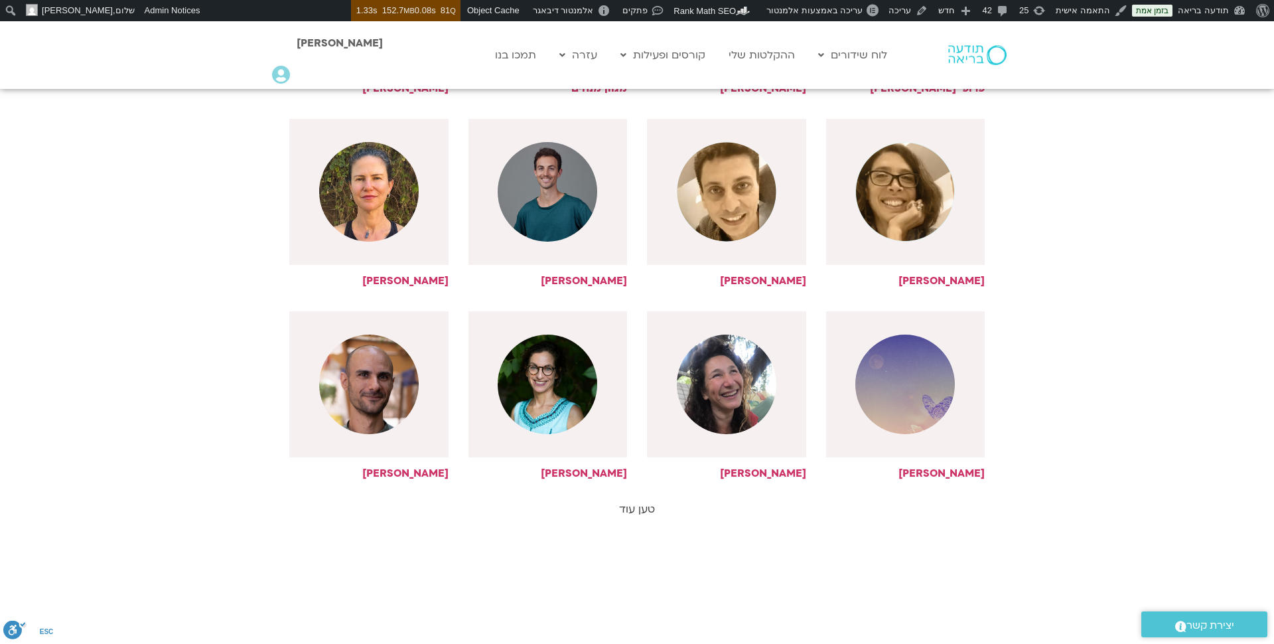
click at [632, 502] on link "טען עוד" at bounding box center [637, 509] width 36 height 15
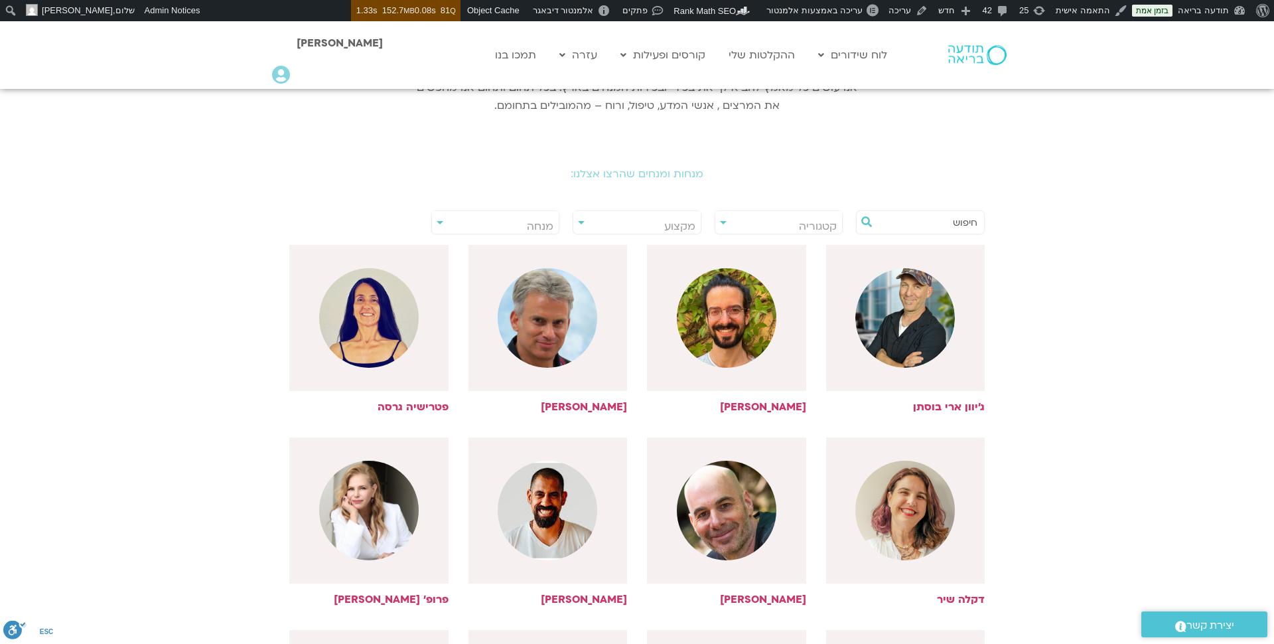
scroll to position [217, 0]
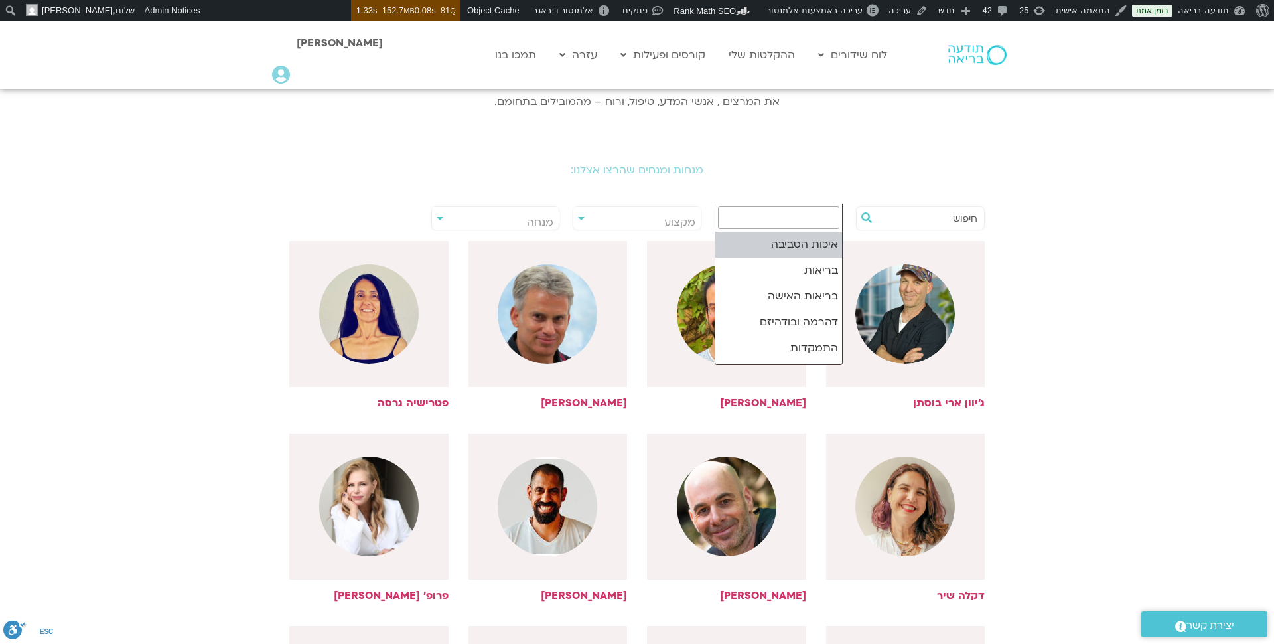
select select "***"
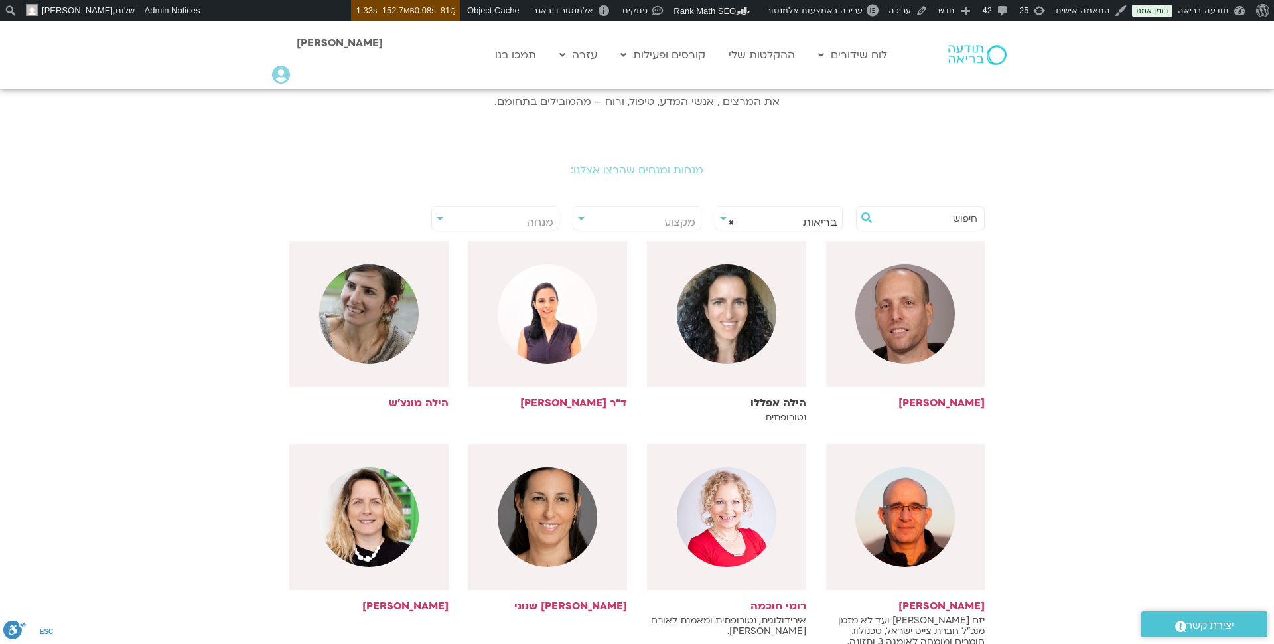
click at [748, 342] on img at bounding box center [727, 314] width 100 height 100
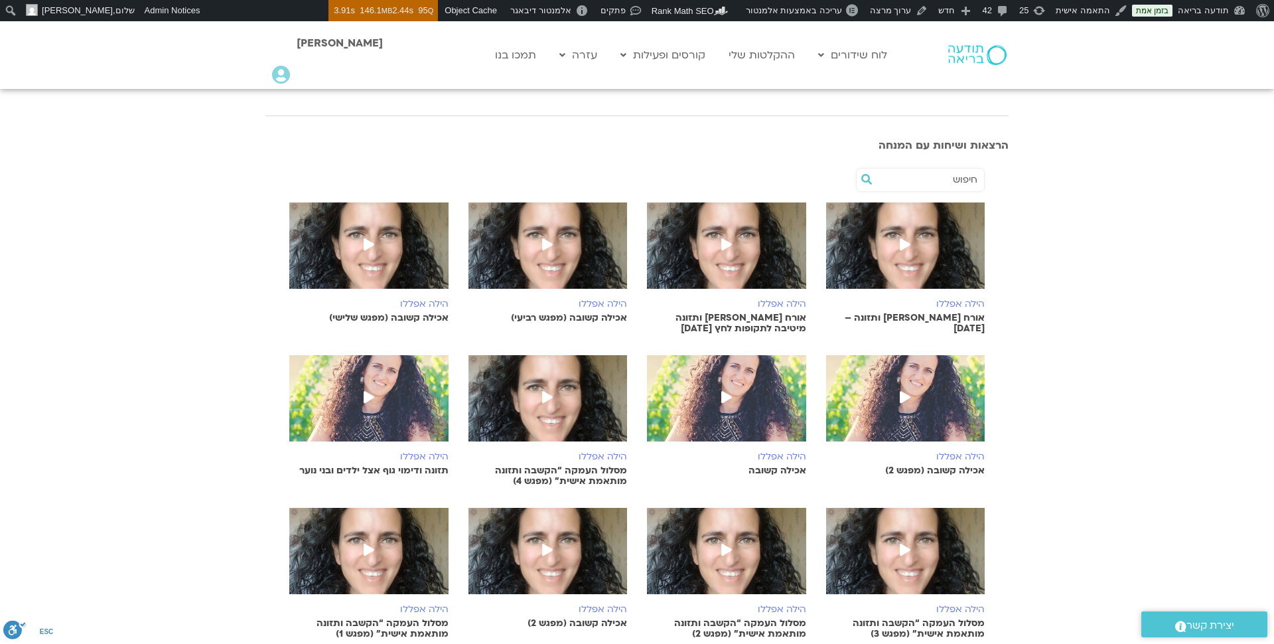
scroll to position [503, 0]
click at [544, 398] on icon at bounding box center [547, 396] width 11 height 12
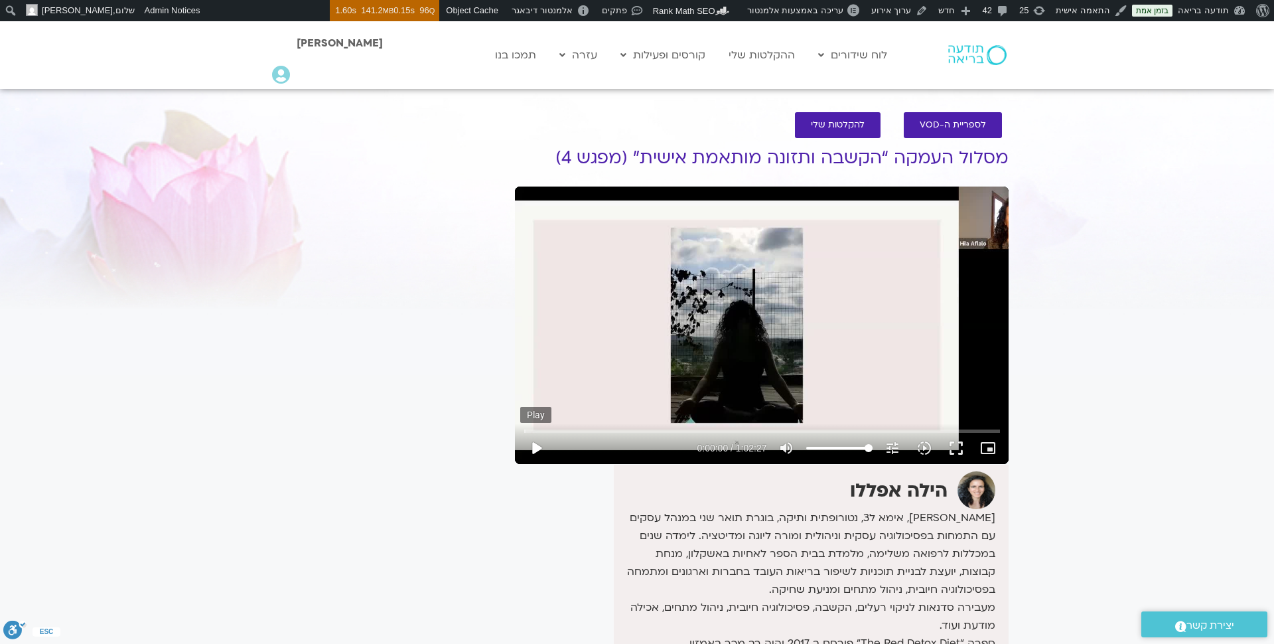
click at [536, 447] on button "play_arrow" at bounding box center [536, 448] width 32 height 32
drag, startPoint x: 533, startPoint y: 430, endPoint x: 548, endPoint y: 430, distance: 15.3
click at [548, 430] on input "Seek" at bounding box center [762, 431] width 476 height 8
click at [574, 431] on input "Seek" at bounding box center [762, 431] width 476 height 8
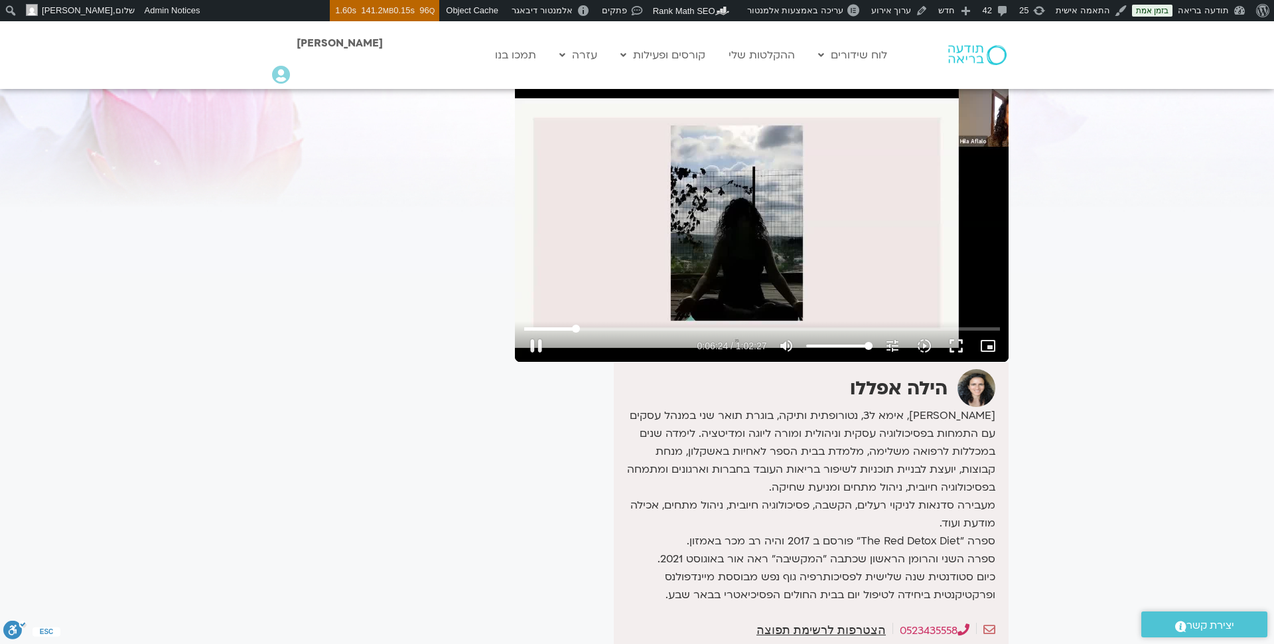
scroll to position [104, 0]
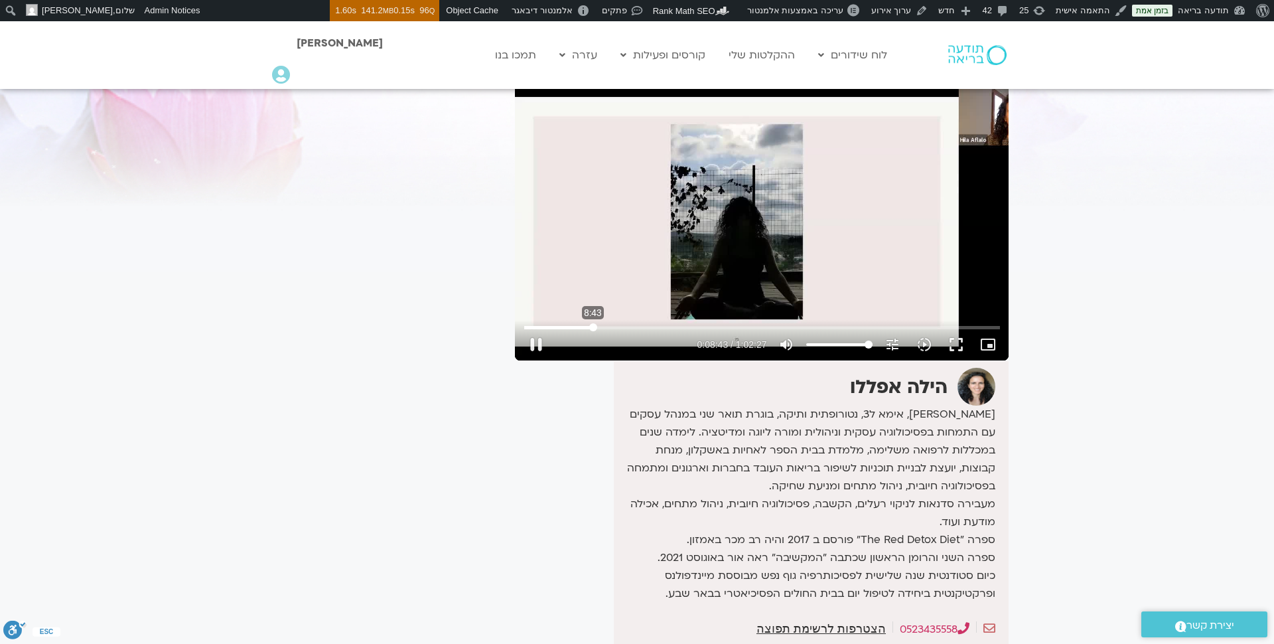
click at [593, 327] on input "Seek" at bounding box center [762, 327] width 476 height 8
click at [610, 327] on input "Seek" at bounding box center [762, 327] width 476 height 8
click at [621, 327] on input "Seek" at bounding box center [762, 327] width 476 height 8
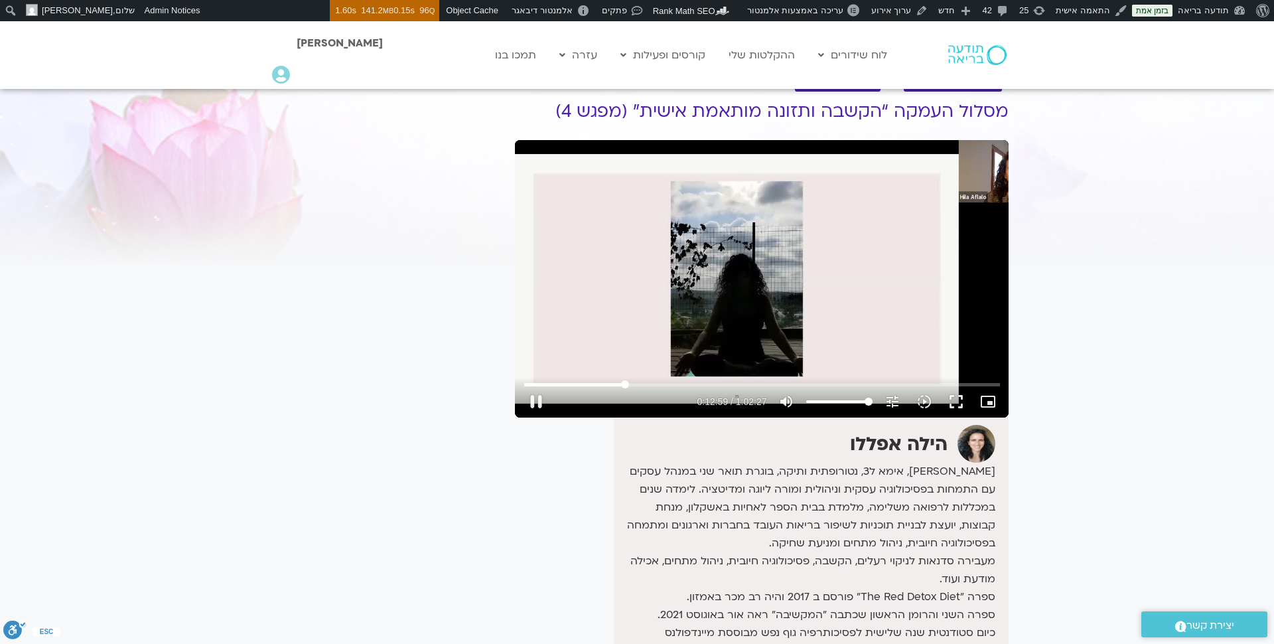
scroll to position [52, 0]
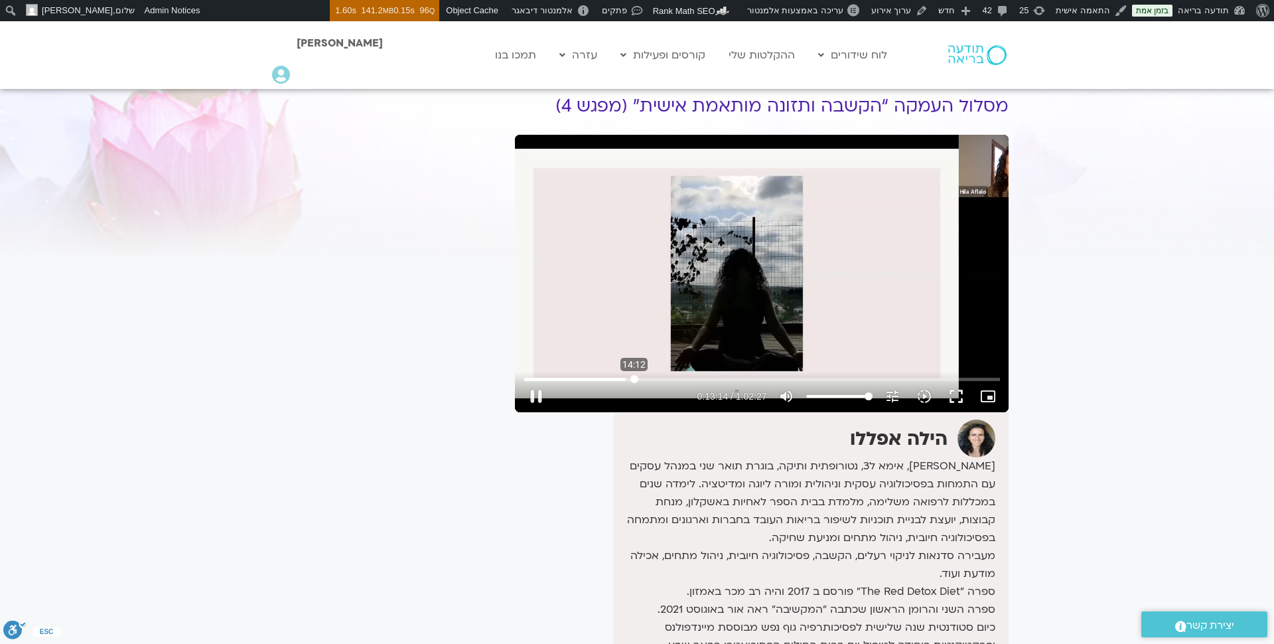
click at [634, 378] on input "Seek" at bounding box center [762, 379] width 476 height 8
click at [644, 379] on input "Seek" at bounding box center [762, 379] width 476 height 8
click at [656, 378] on input "Seek" at bounding box center [762, 379] width 476 height 8
click at [664, 378] on input "Seek" at bounding box center [762, 379] width 476 height 8
click at [680, 378] on input "Seek" at bounding box center [762, 379] width 476 height 8
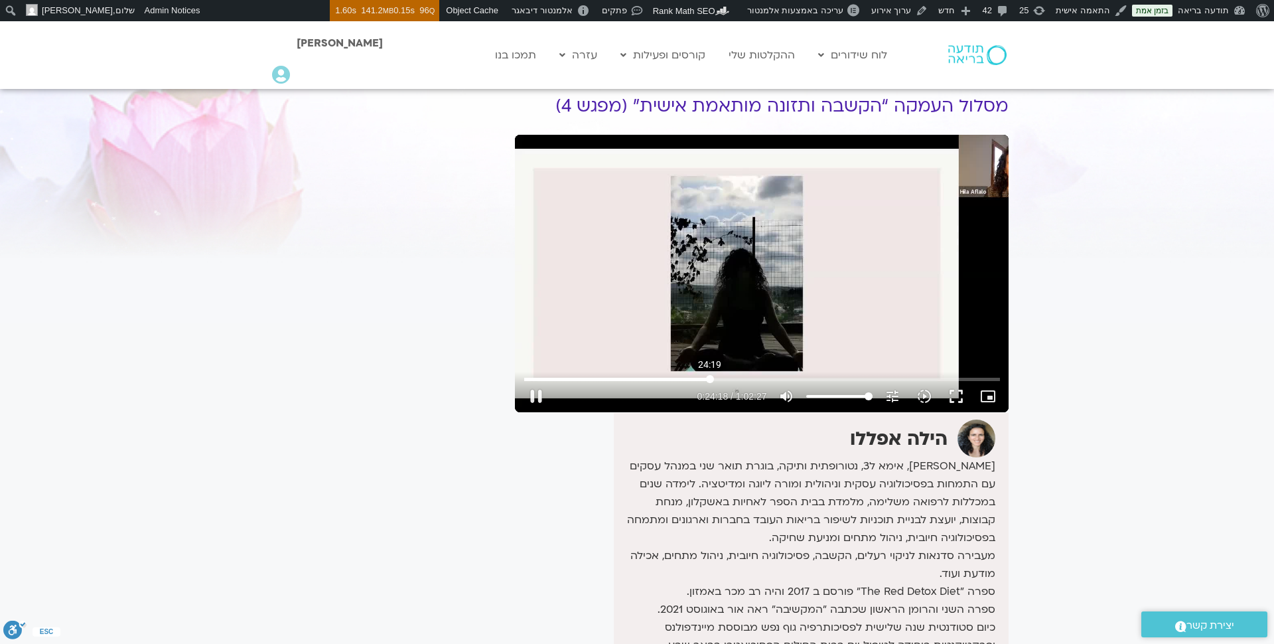
click at [710, 379] on input "Seek" at bounding box center [762, 379] width 476 height 8
click at [731, 378] on input "Seek" at bounding box center [762, 379] width 476 height 8
click at [749, 382] on input "Seek" at bounding box center [762, 379] width 476 height 8
click at [769, 380] on input "Seek" at bounding box center [762, 379] width 476 height 8
click at [795, 378] on input "Seek" at bounding box center [762, 379] width 476 height 8
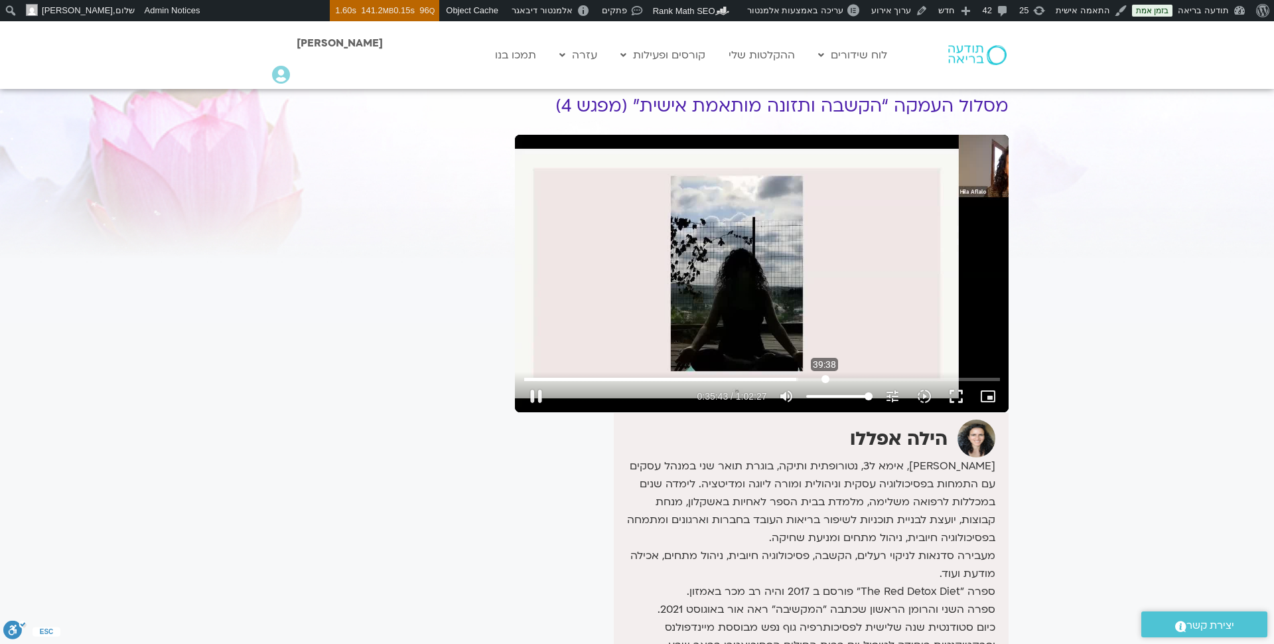
click at [826, 377] on input "Seek" at bounding box center [762, 379] width 476 height 8
click at [816, 378] on input "Seek" at bounding box center [762, 379] width 476 height 8
click at [823, 378] on input "Seek" at bounding box center [762, 379] width 476 height 8
click at [835, 378] on input "Seek" at bounding box center [762, 379] width 476 height 8
click at [753, 263] on div "Skip Ad 40:58 pause 0:41:56 / 1:02:27 volume_up Mute tune Resolution Auto 809p …" at bounding box center [762, 273] width 494 height 277
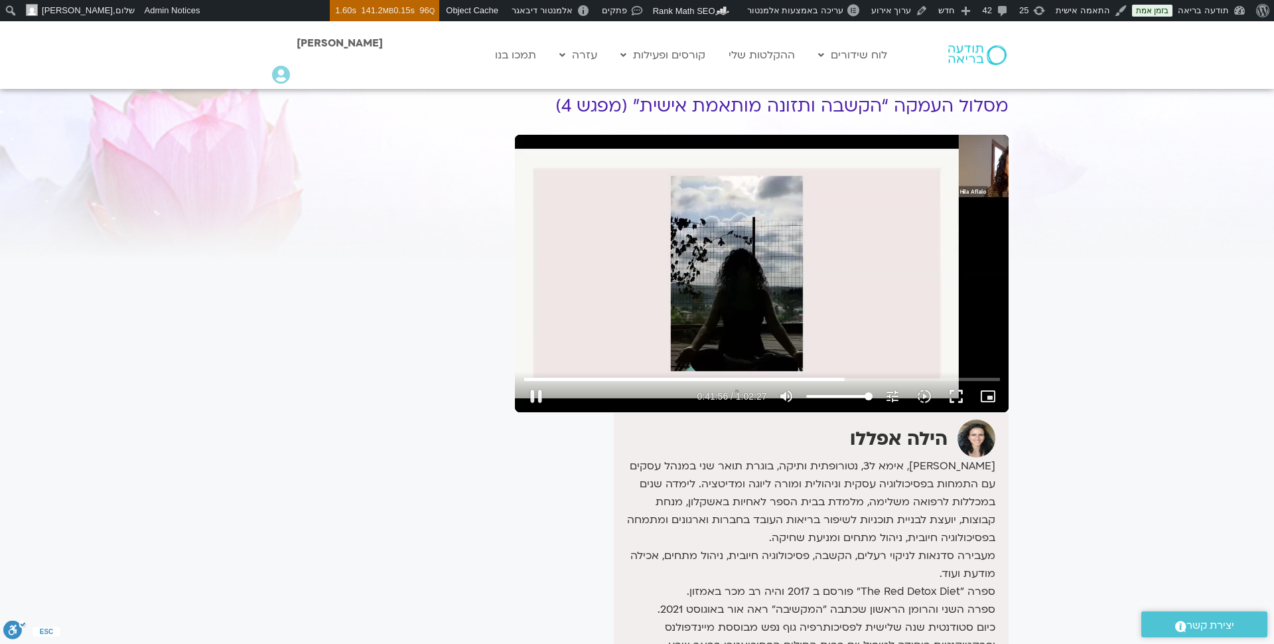
type input "2517.226077"
click at [755, 56] on link "ההקלטות שלי" at bounding box center [762, 54] width 80 height 25
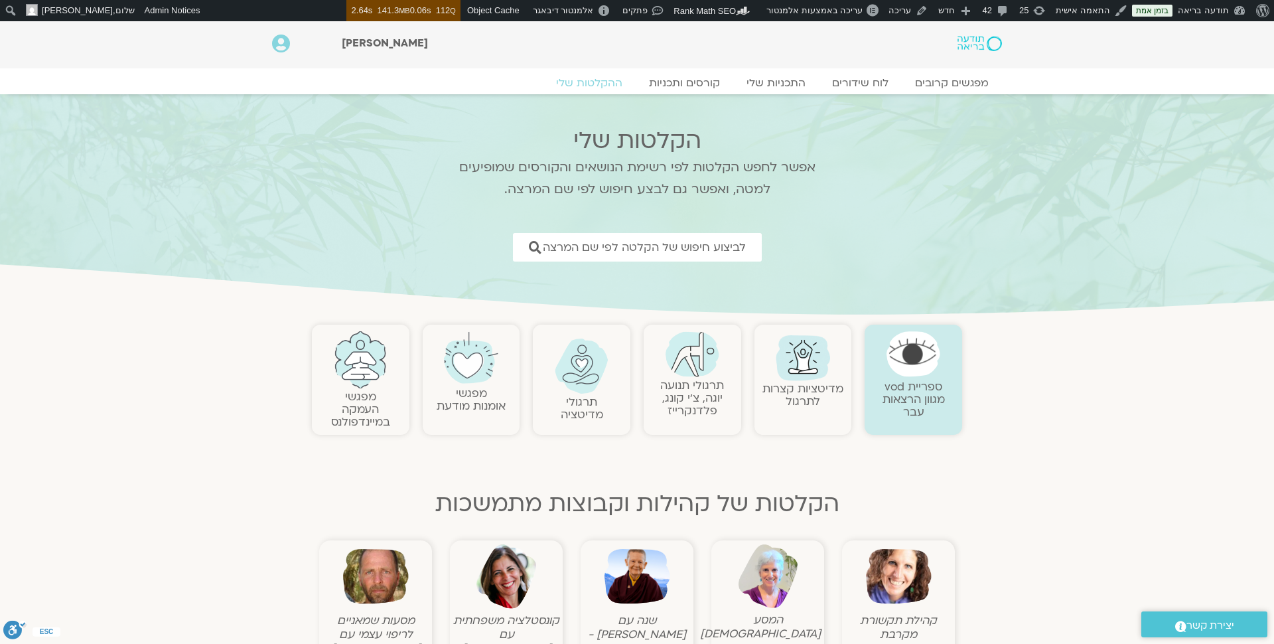
click at [581, 404] on link "תרגולי מדיטציה" at bounding box center [582, 408] width 42 height 28
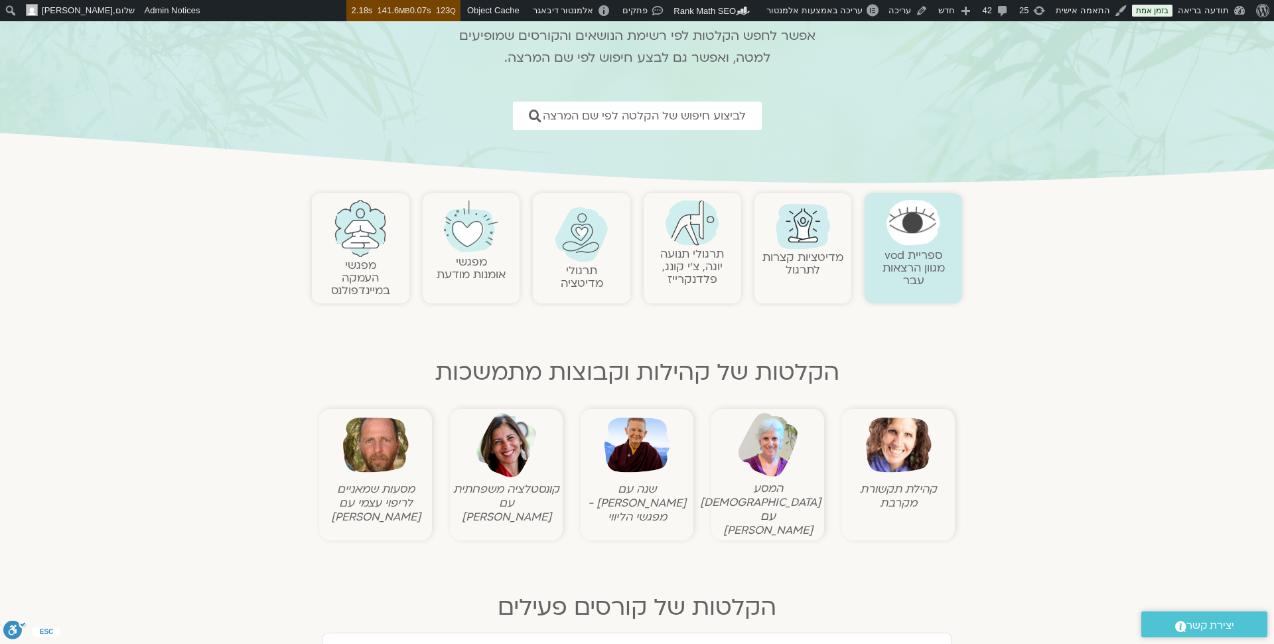
scroll to position [140, 0]
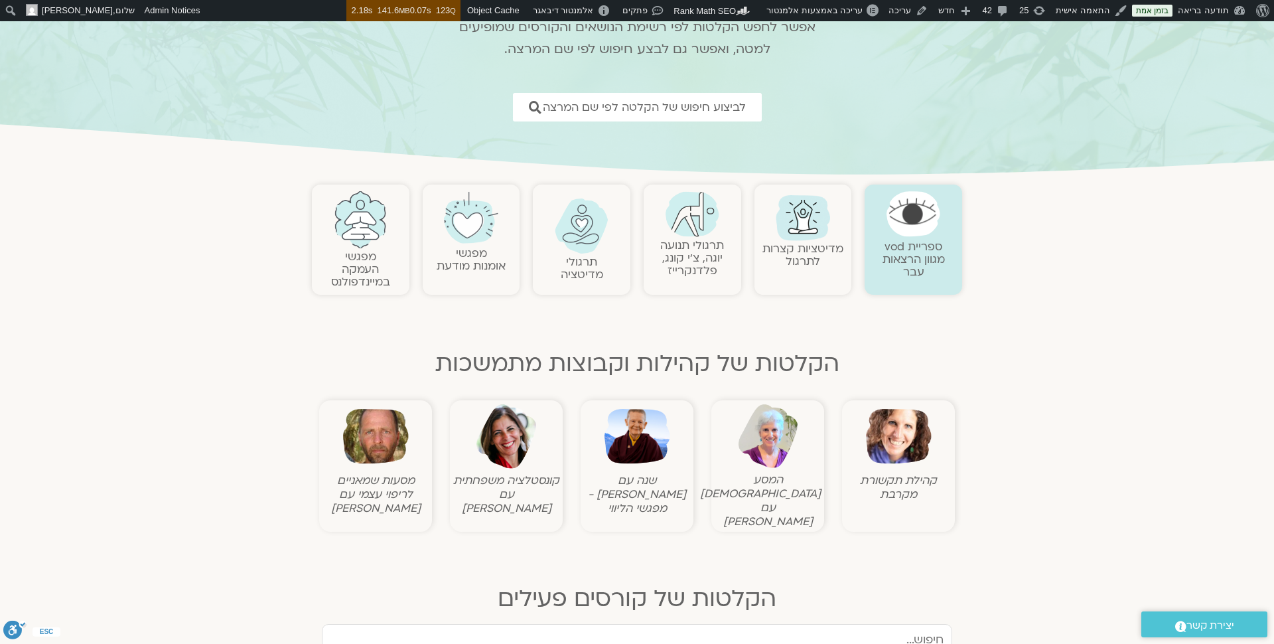
click at [644, 437] on img at bounding box center [638, 437] width 66 height 66
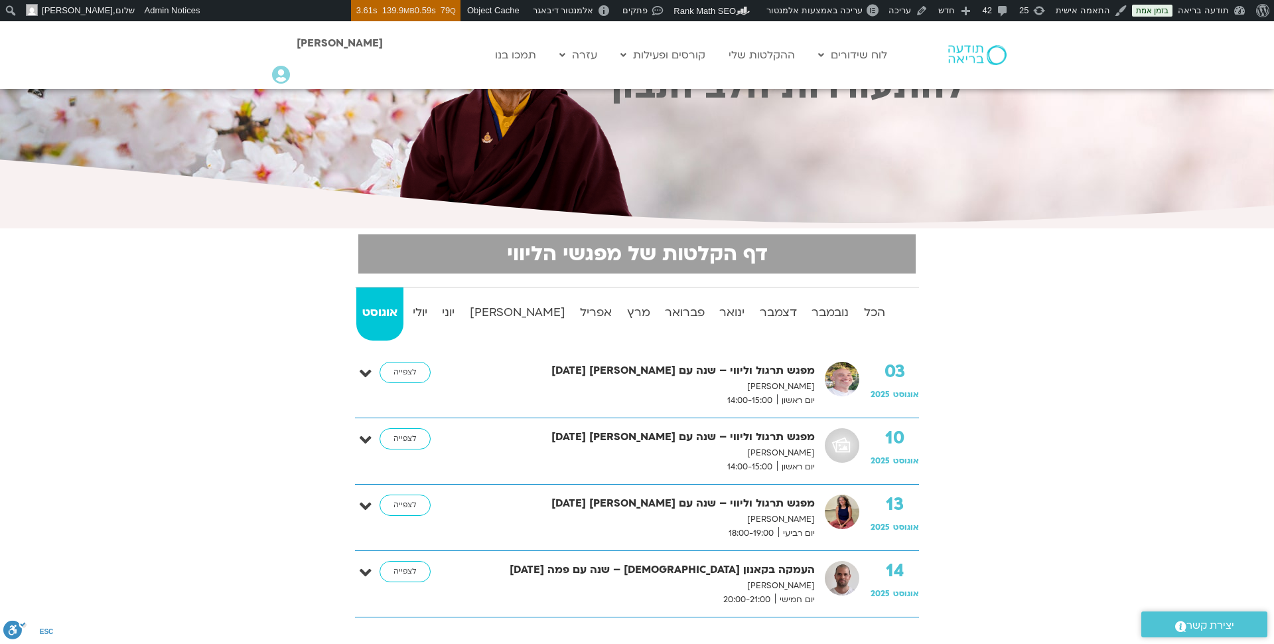
scroll to position [147, 0]
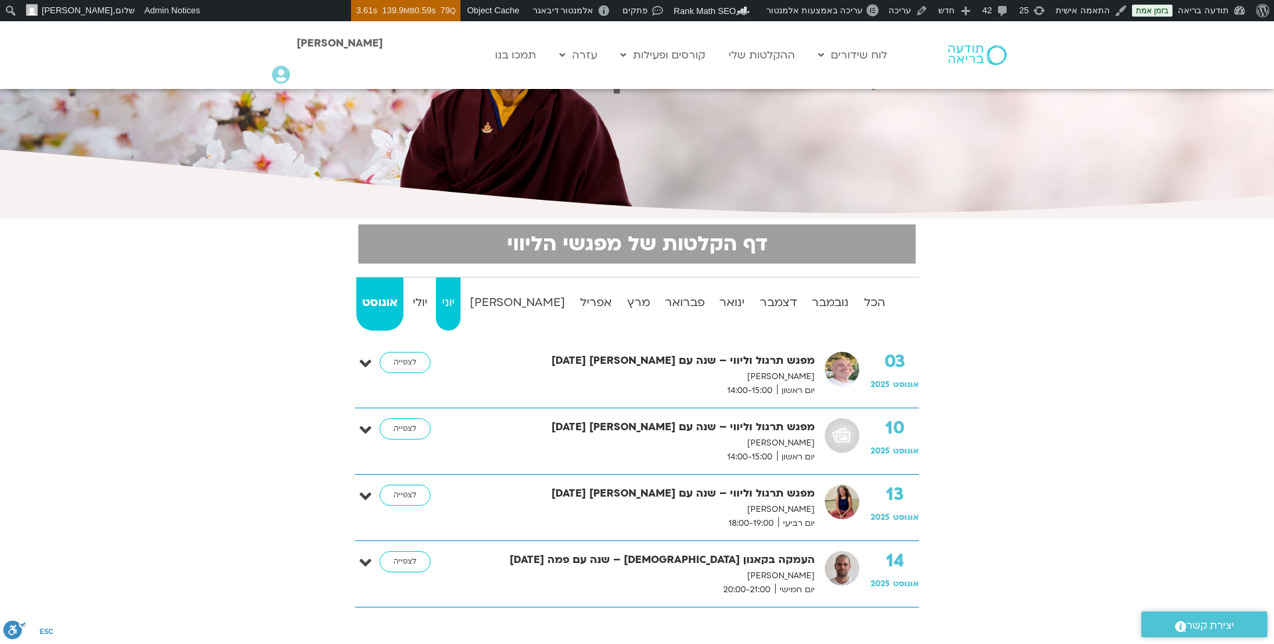
click at [461, 300] on strong "יוני" at bounding box center [448, 303] width 25 height 20
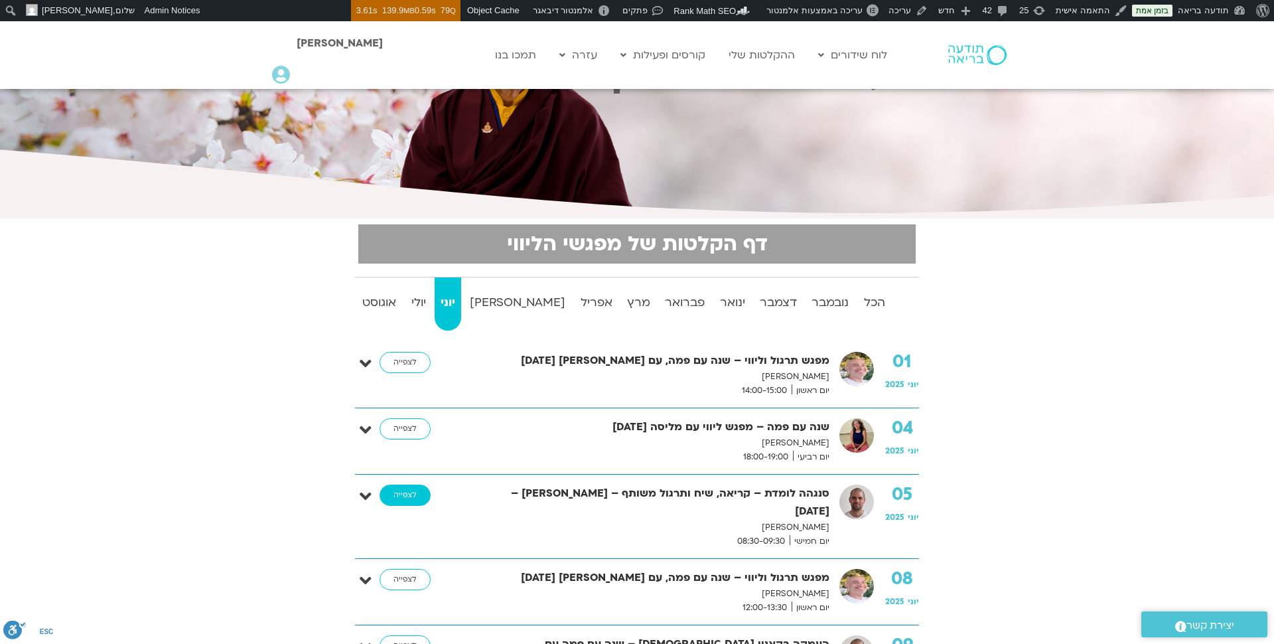
click at [414, 498] on link "לצפייה" at bounding box center [405, 494] width 51 height 21
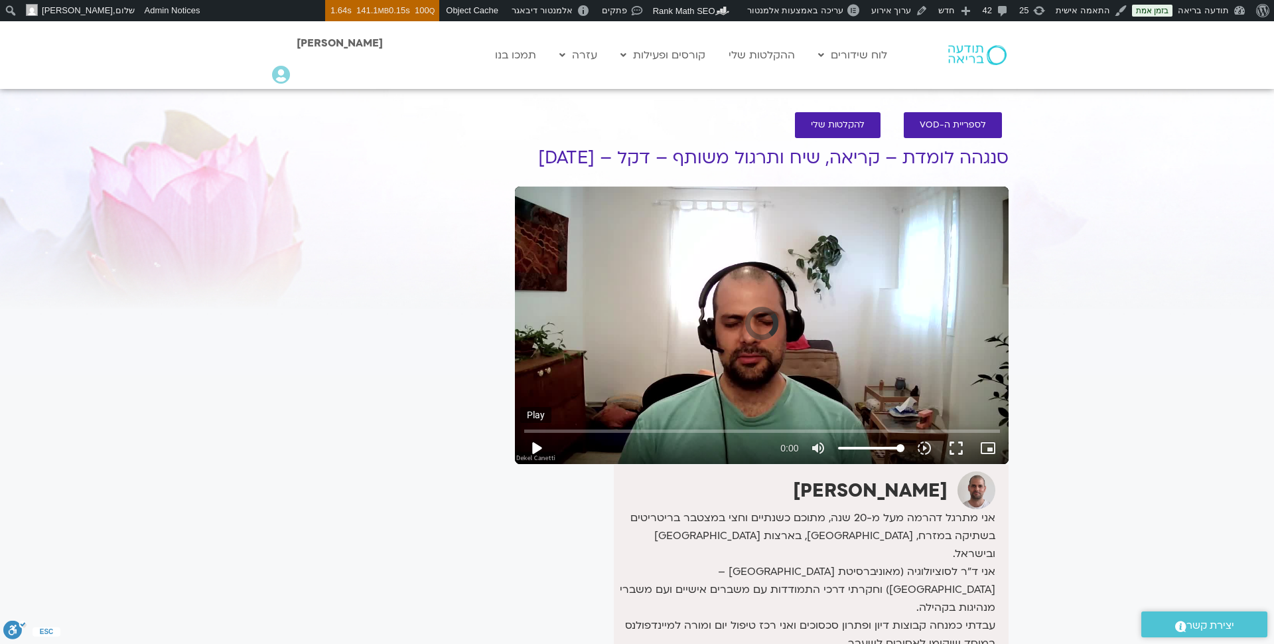
click at [534, 443] on button "play_arrow" at bounding box center [536, 448] width 32 height 32
click at [539, 444] on button "play_arrow" at bounding box center [536, 448] width 32 height 32
drag, startPoint x: 537, startPoint y: 430, endPoint x: 555, endPoint y: 430, distance: 18.6
click at [555, 430] on input "Seek" at bounding box center [762, 431] width 476 height 8
drag, startPoint x: 555, startPoint y: 430, endPoint x: 544, endPoint y: 430, distance: 11.3
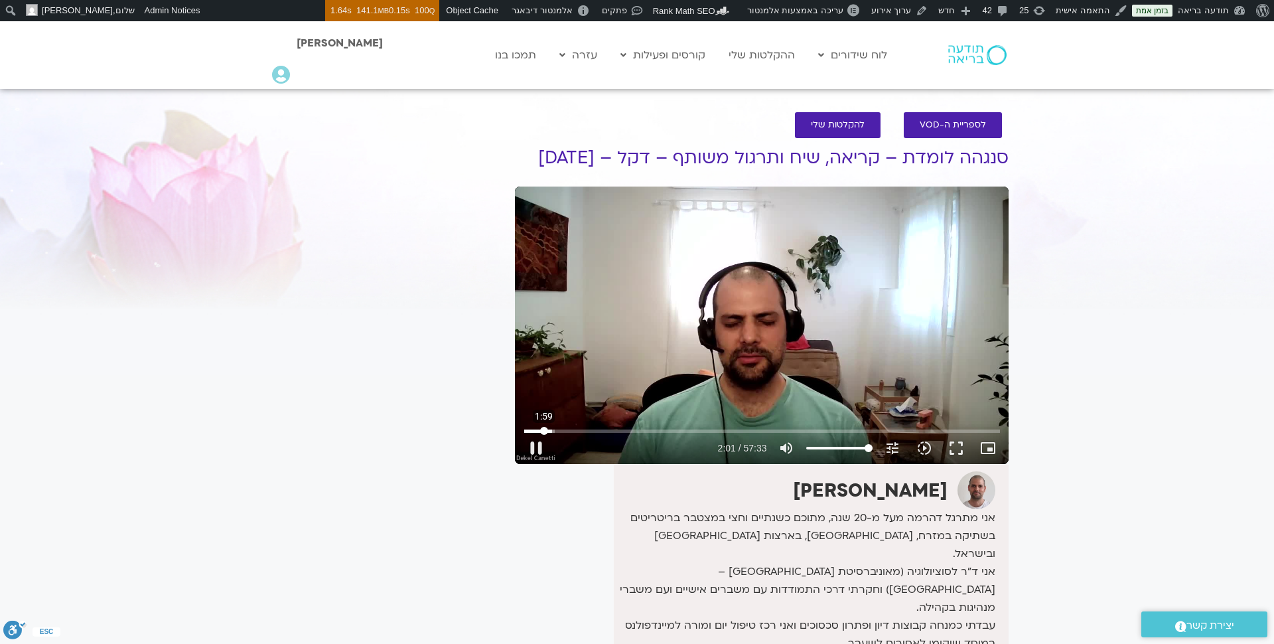
click at [544, 430] on input "Seek" at bounding box center [762, 431] width 476 height 8
click at [549, 429] on input "Seek" at bounding box center [762, 431] width 476 height 8
drag, startPoint x: 552, startPoint y: 429, endPoint x: 600, endPoint y: 430, distance: 47.8
click at [600, 430] on input "Seek" at bounding box center [762, 431] width 476 height 8
drag, startPoint x: 600, startPoint y: 431, endPoint x: 591, endPoint y: 431, distance: 9.3
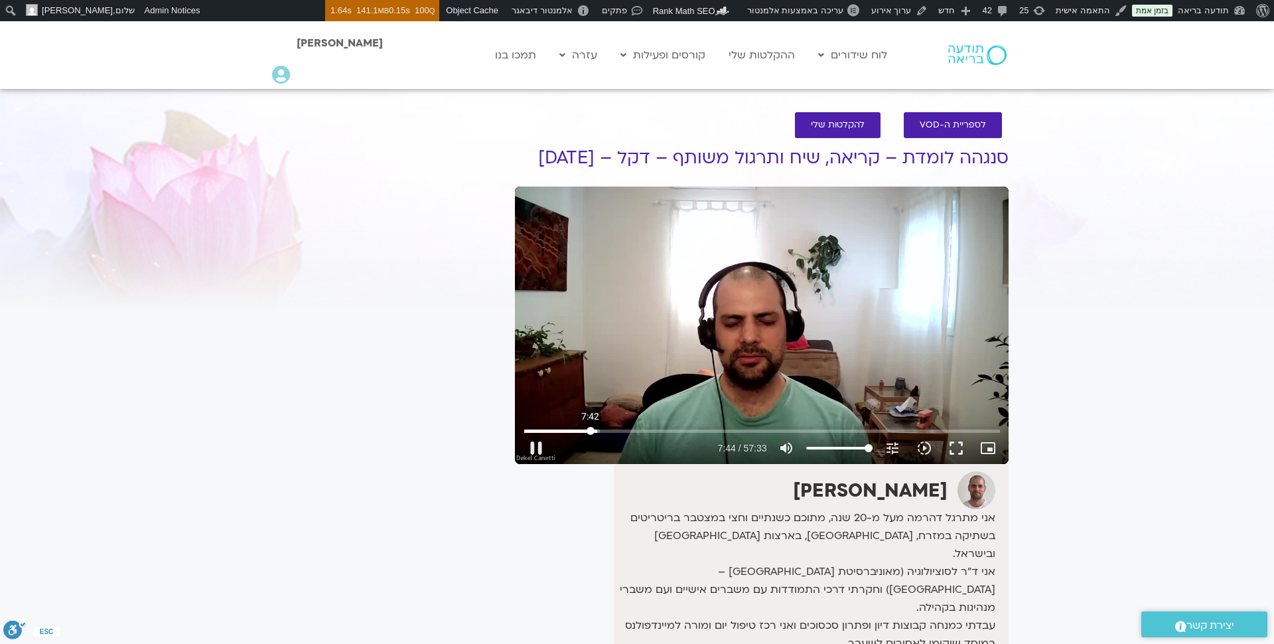
click at [591, 431] on input "Seek" at bounding box center [762, 431] width 476 height 8
click at [626, 431] on input "Seek" at bounding box center [762, 431] width 476 height 8
click at [667, 431] on input "Seek" at bounding box center [762, 431] width 476 height 8
click at [703, 432] on input "Seek" at bounding box center [762, 431] width 476 height 8
click at [719, 429] on input "Seek" at bounding box center [762, 431] width 476 height 8
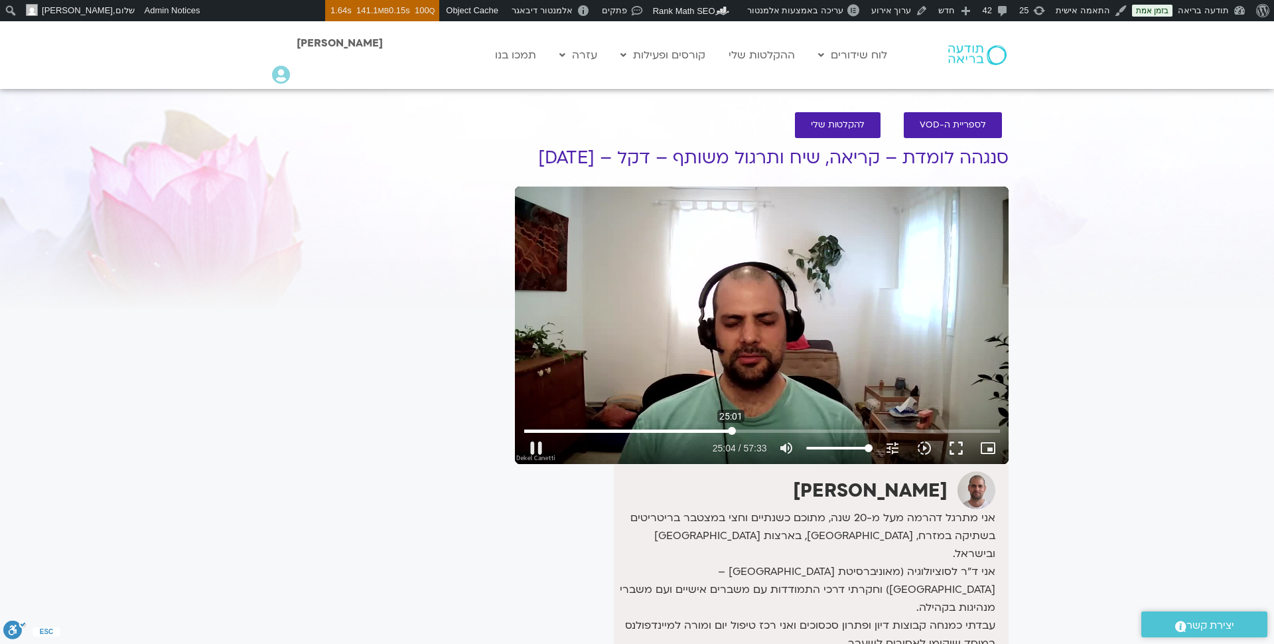
click at [731, 431] on input "Seek" at bounding box center [762, 431] width 476 height 8
click at [751, 432] on input "Seek" at bounding box center [762, 431] width 476 height 8
click at [771, 431] on input "Seek" at bounding box center [762, 431] width 476 height 8
click at [761, 431] on input "Seek" at bounding box center [762, 431] width 476 height 8
click at [751, 431] on input "Seek" at bounding box center [762, 431] width 476 height 8
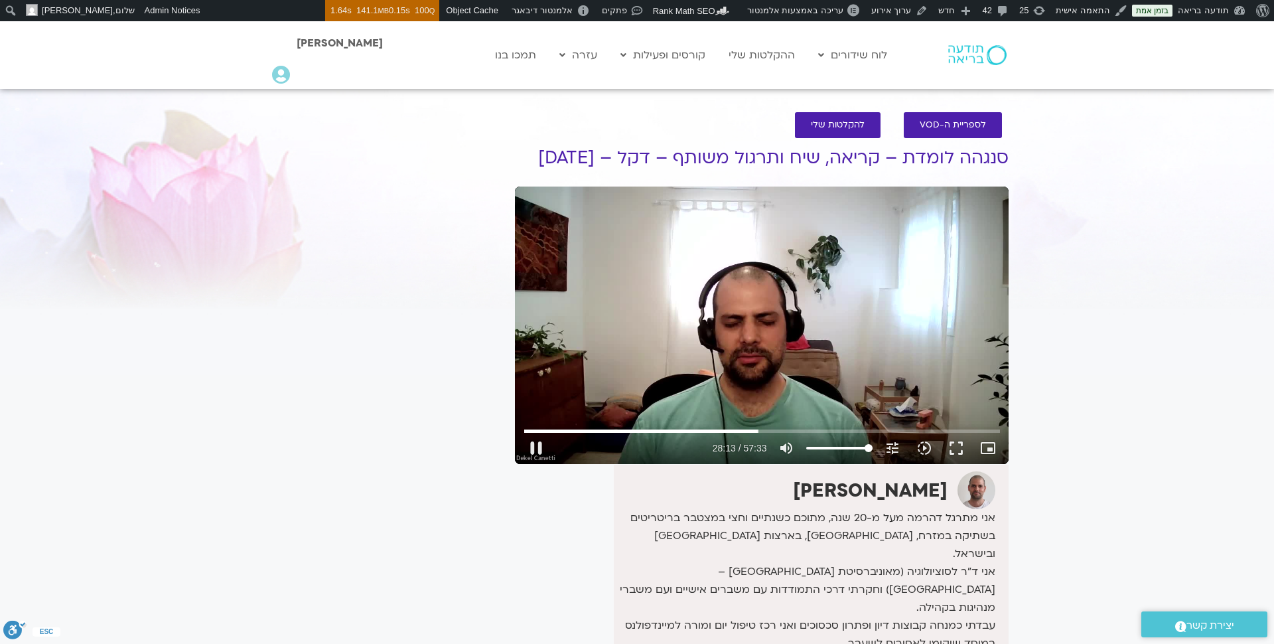
click at [982, 259] on div "Skip Ad 38:49 pause 28:13 / 57:33 volume_up Mute tune Resolution Auto 720p slow…" at bounding box center [762, 324] width 494 height 277
click at [980, 259] on div "Skip Ad 38:49 play_arrow 28:13 / 57:33 volume_up Mute tune Resolution Auto 720p…" at bounding box center [762, 324] width 494 height 277
click at [765, 433] on input "Seek" at bounding box center [762, 431] width 476 height 8
click at [775, 430] on input "Seek" at bounding box center [762, 431] width 476 height 8
click at [799, 428] on input "Seek" at bounding box center [762, 431] width 476 height 8
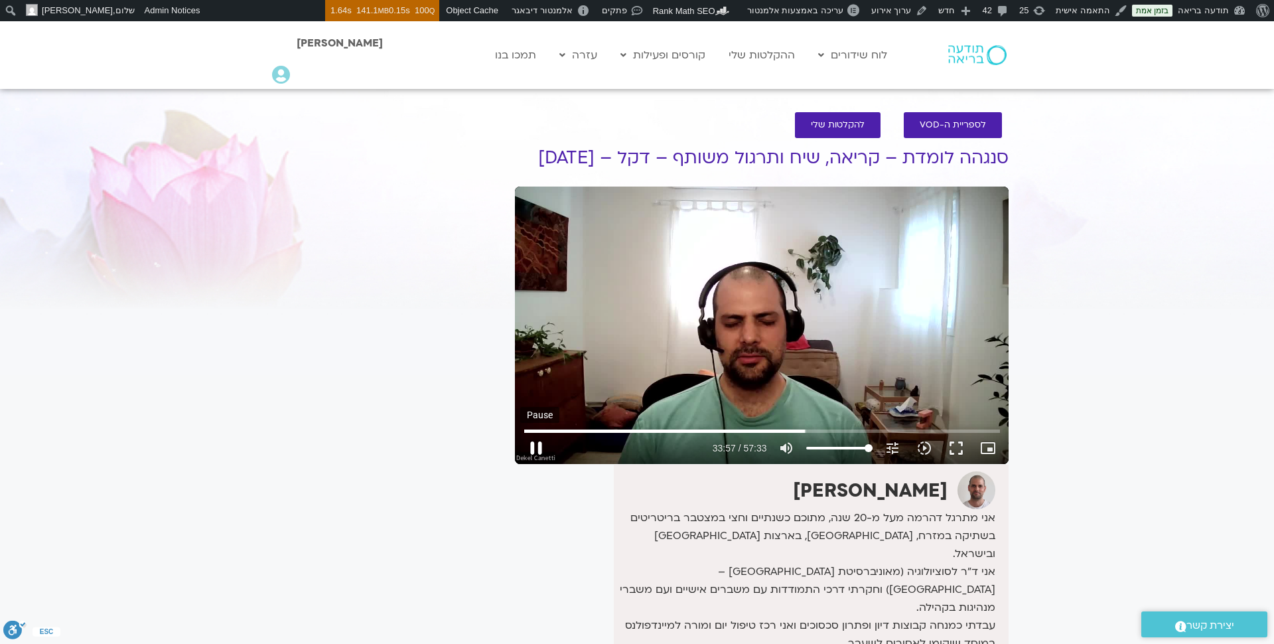
click at [536, 442] on button "pause" at bounding box center [536, 448] width 32 height 32
type input "2037.521339"
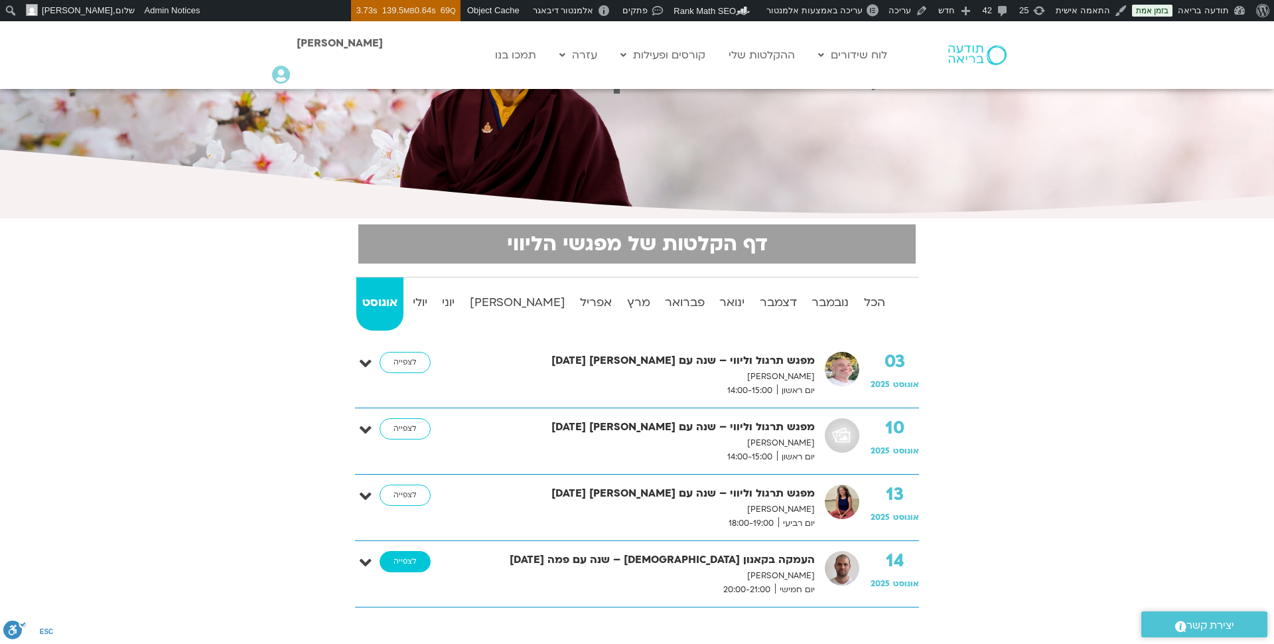
click at [413, 557] on link "לצפייה" at bounding box center [405, 561] width 51 height 21
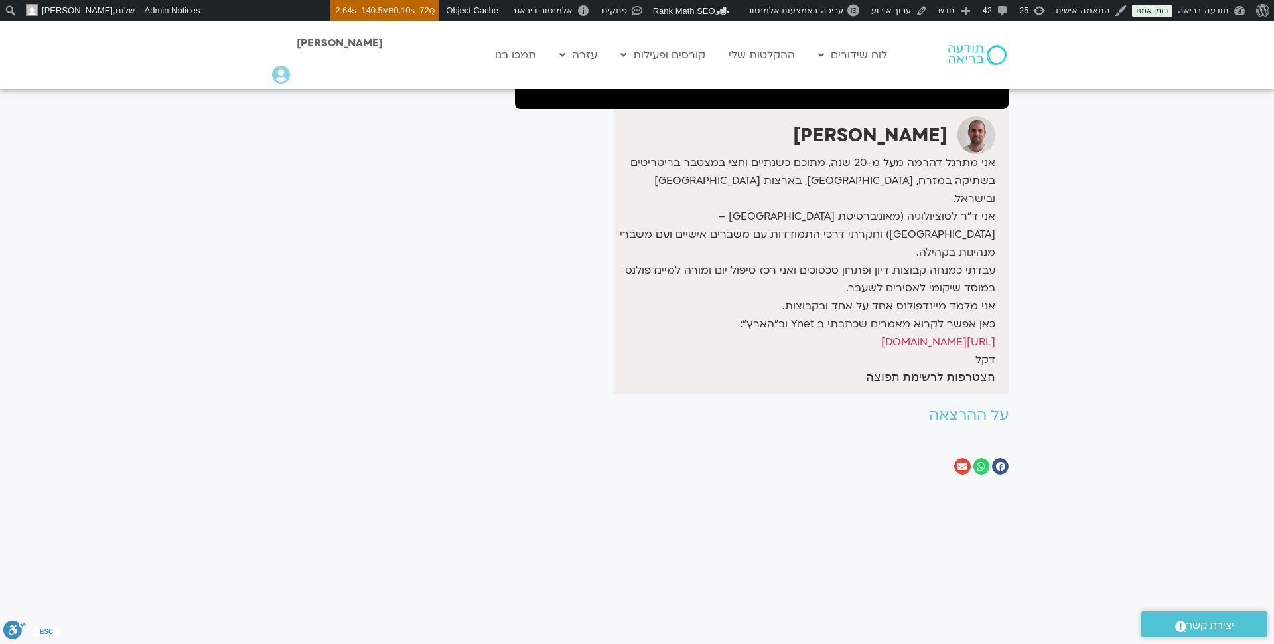
scroll to position [356, 0]
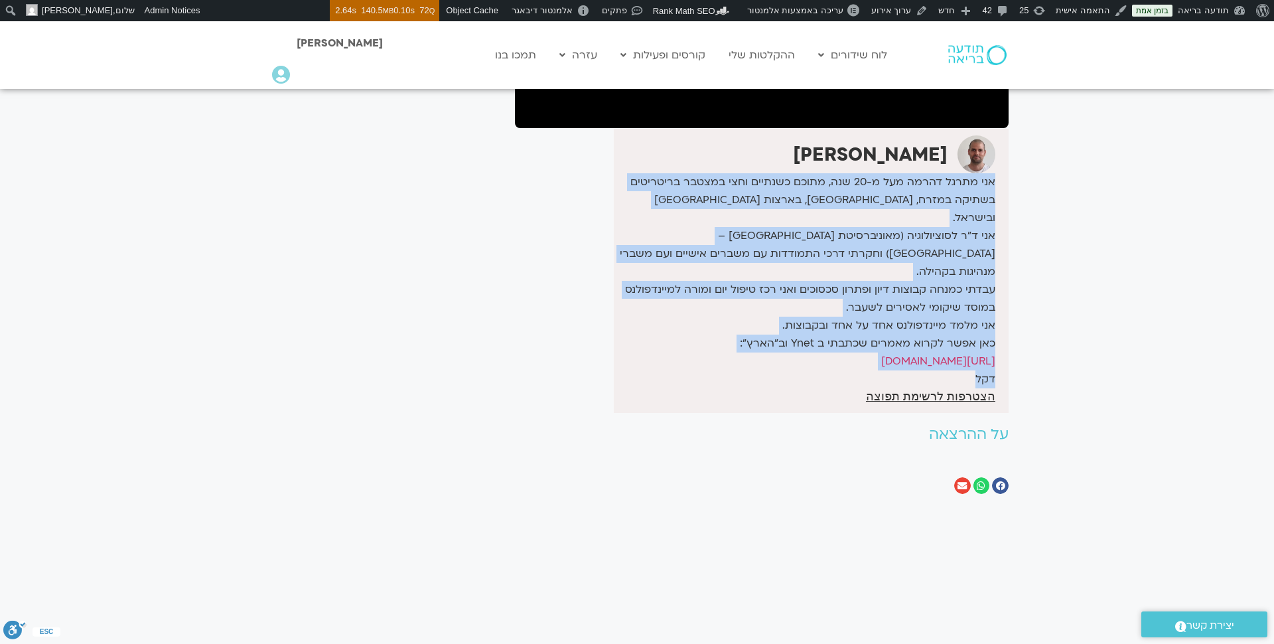
drag, startPoint x: 994, startPoint y: 161, endPoint x: 790, endPoint y: 333, distance: 266.1
click at [790, 333] on div "[PERSON_NAME] אני מתרגל דהרמה מעל מ-20 שנה, מתוכם כשנתיים וחצי במצטבר בריטריטים…" at bounding box center [811, 271] width 395 height 284
copy div "אני מתרגל דהרמה מעל מ-20 שנה, מתוכם כשנתיים וחצי במצטבר בריטריטים בשתיקה במזרח,…"
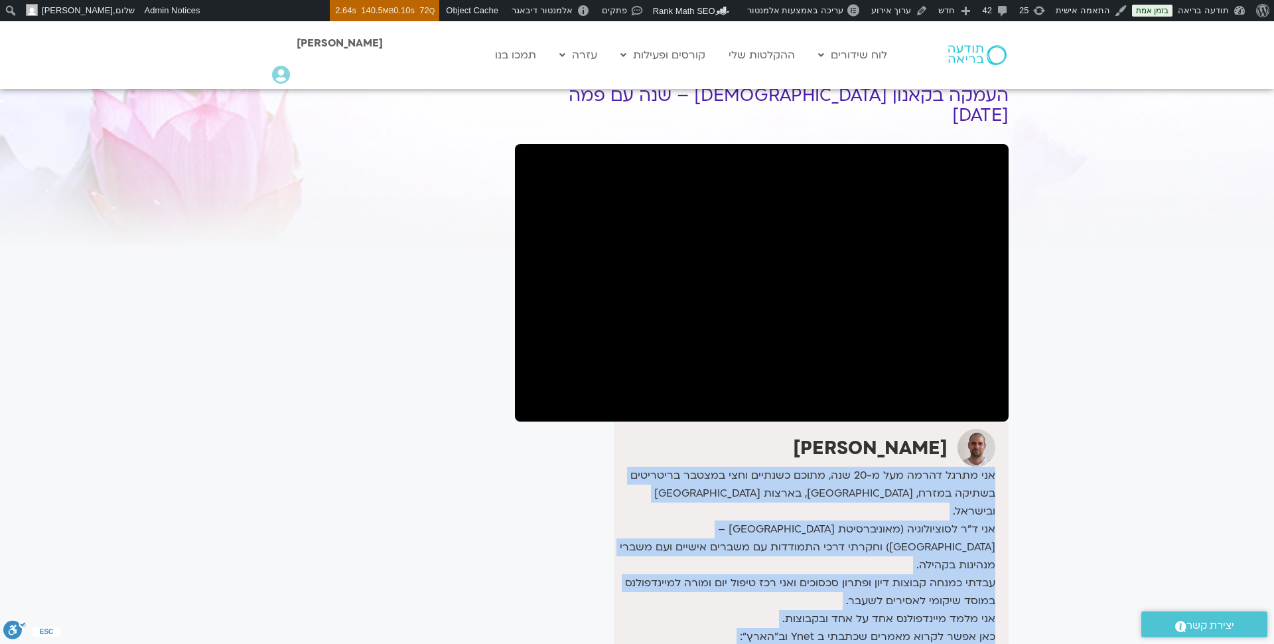
scroll to position [82, 0]
